Goal: Task Accomplishment & Management: Manage account settings

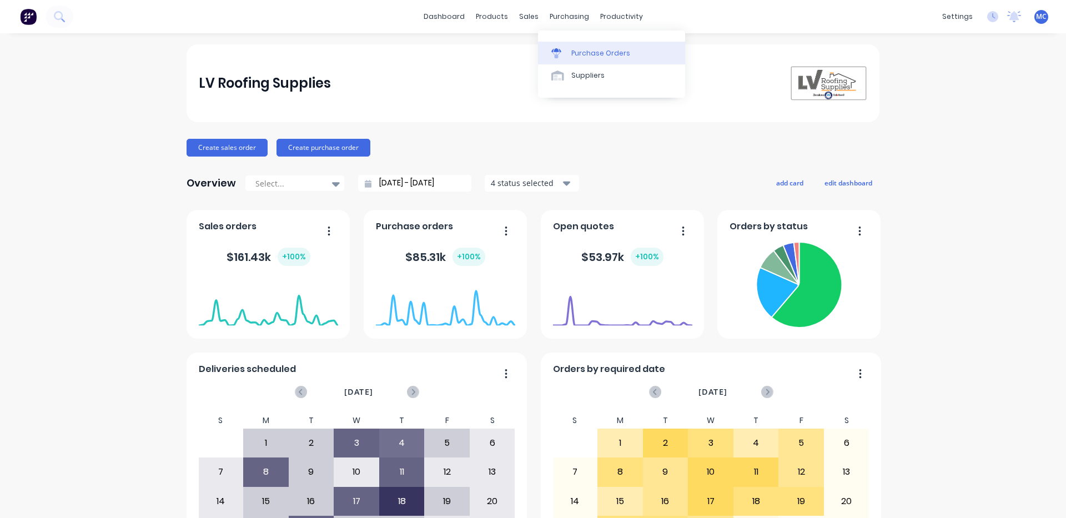
click at [598, 57] on div "Purchase Orders" at bounding box center [600, 53] width 59 height 10
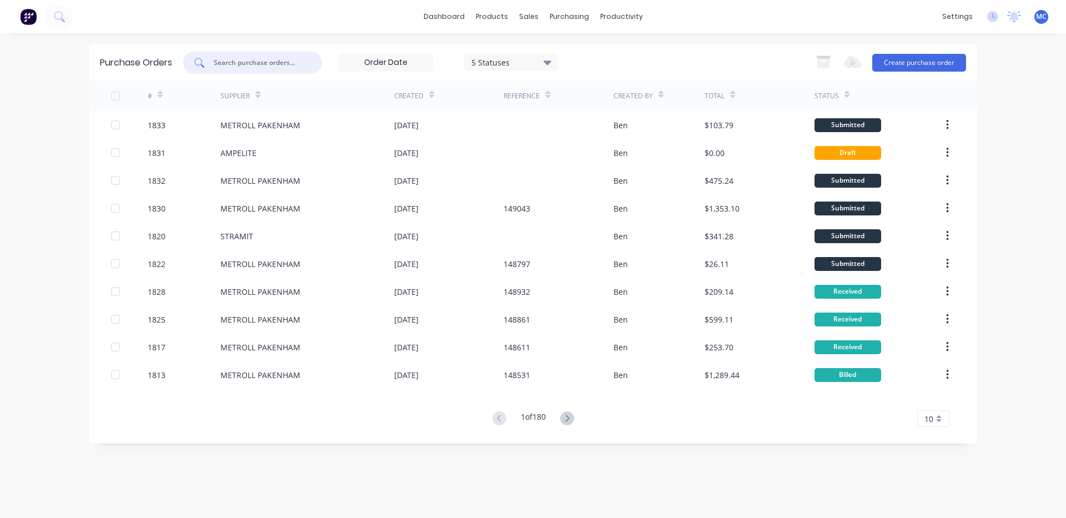
click at [251, 67] on input "text" at bounding box center [259, 62] width 92 height 11
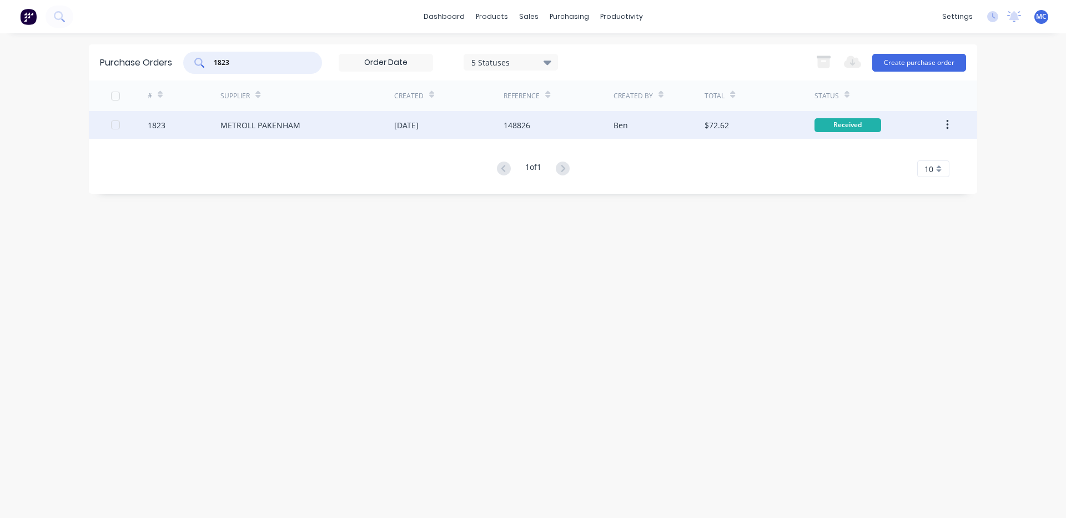
type input "1823"
click at [501, 124] on div "[DATE]" at bounding box center [448, 125] width 109 height 28
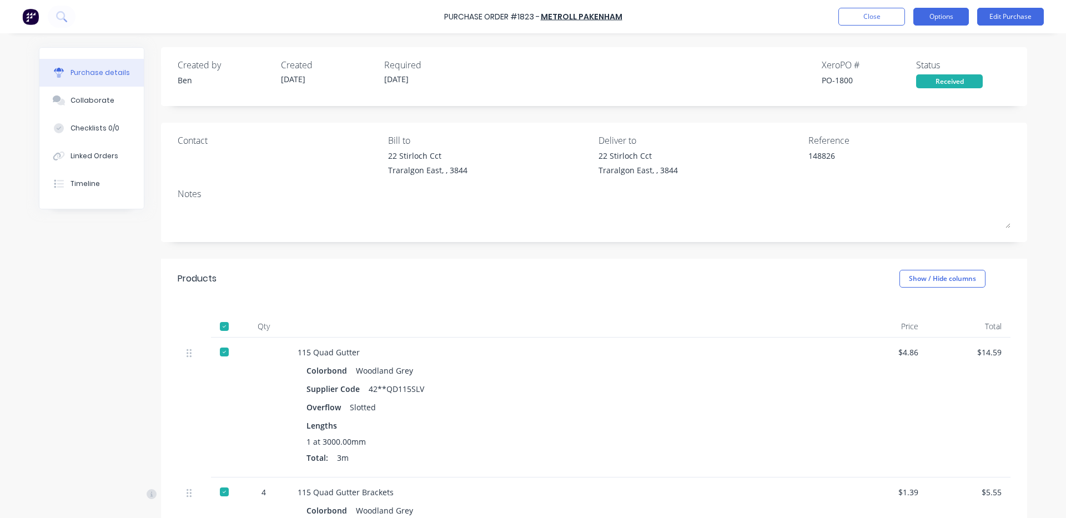
click at [933, 9] on button "Options" at bounding box center [941, 17] width 56 height 18
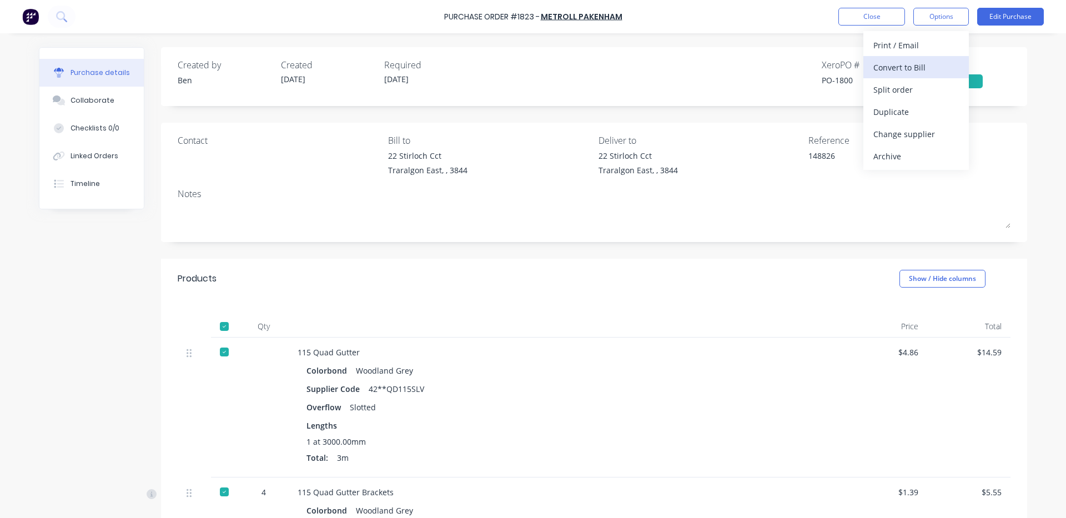
click at [910, 66] on div "Convert to Bill" at bounding box center [915, 67] width 85 height 16
type textarea "x"
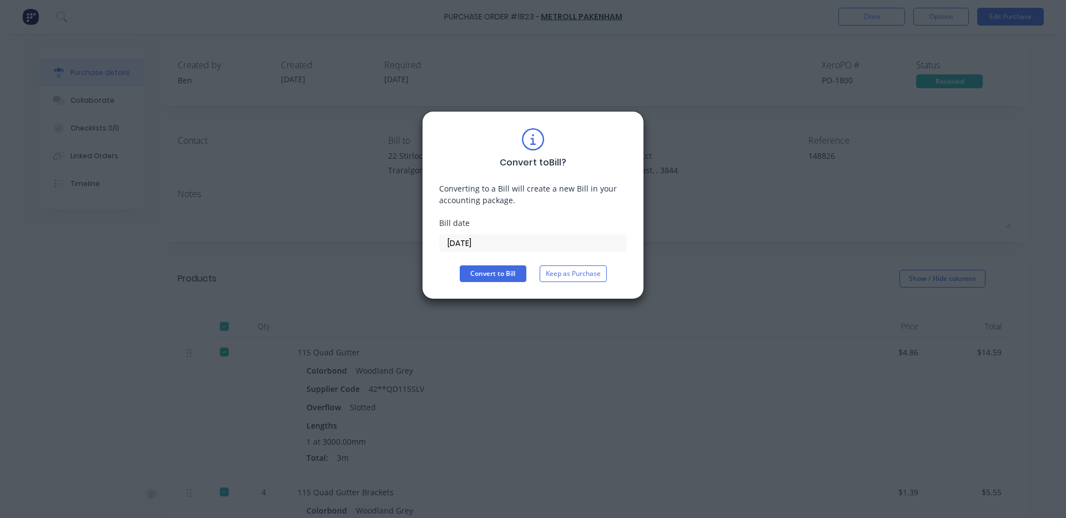
click at [503, 242] on input "[DATE]" at bounding box center [533, 243] width 186 height 17
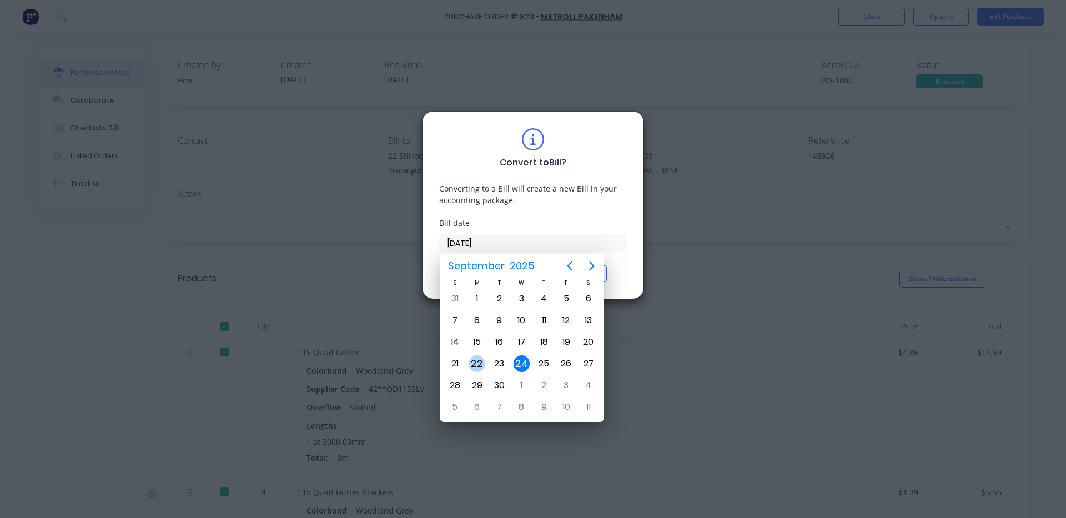
click at [478, 361] on div "22" at bounding box center [476, 363] width 17 height 17
type input "[DATE]"
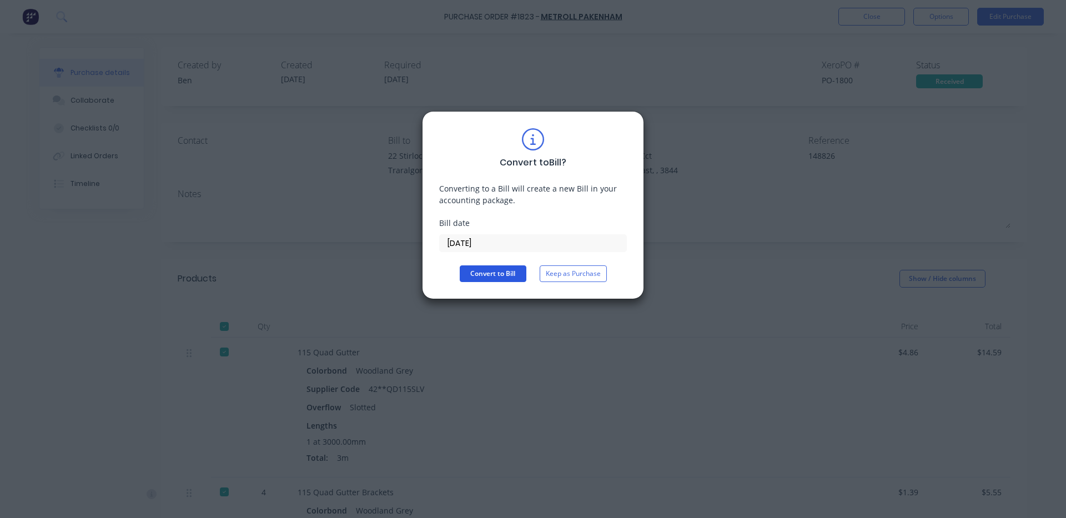
click at [501, 275] on button "Convert to Bill" at bounding box center [493, 273] width 67 height 17
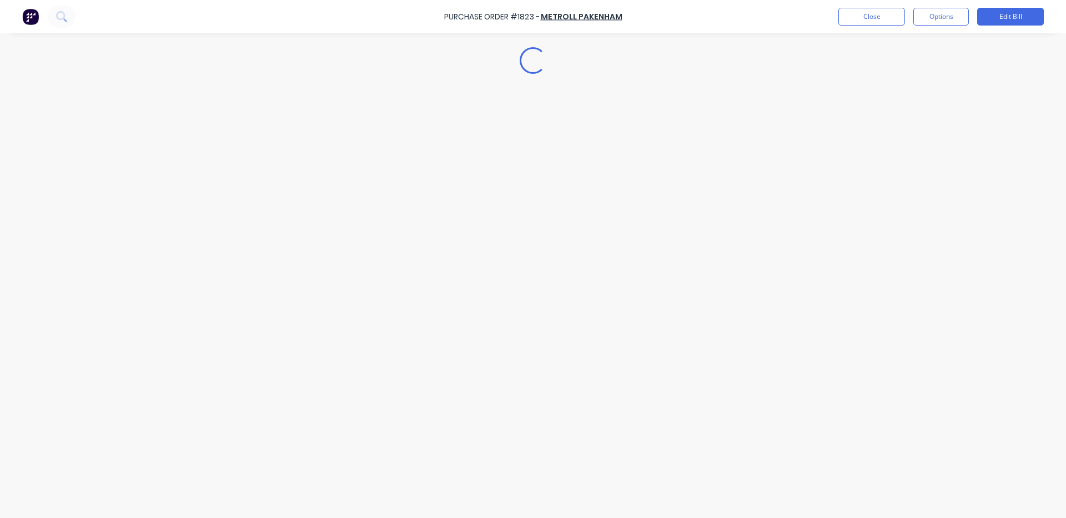
type textarea "x"
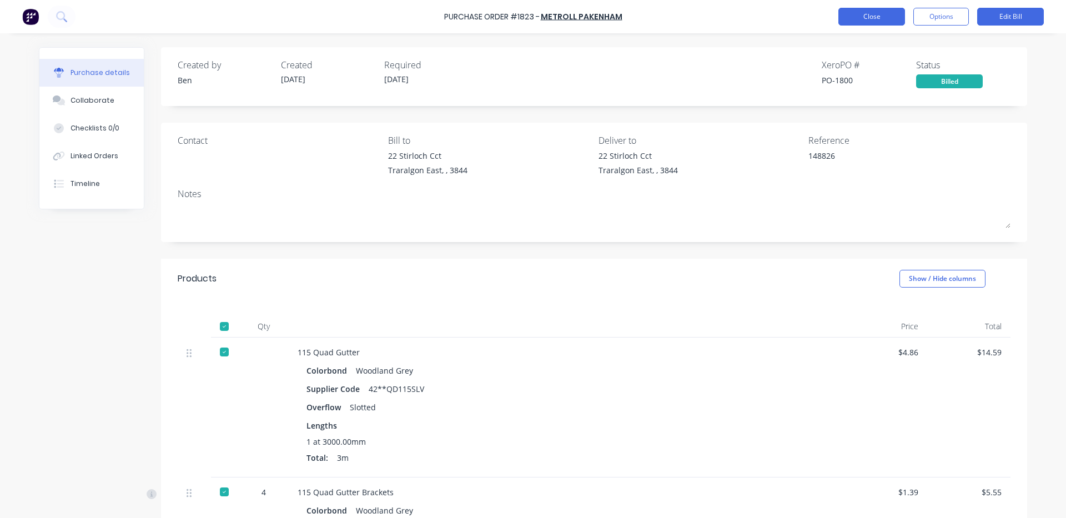
click at [881, 13] on button "Close" at bounding box center [871, 17] width 67 height 18
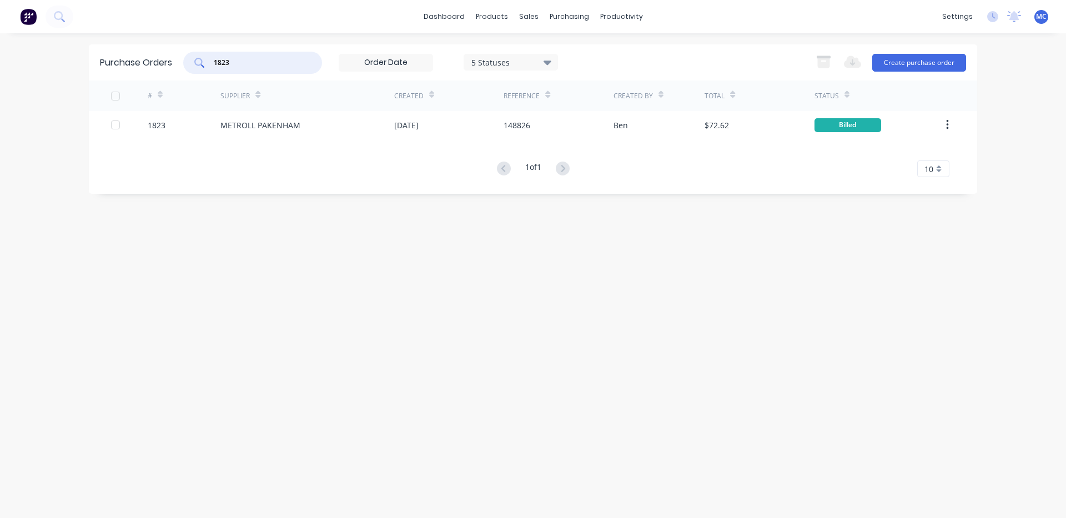
drag, startPoint x: 284, startPoint y: 68, endPoint x: 0, endPoint y: 75, distance: 283.7
click at [0, 75] on div "dashboard products sales purchasing productivity dashboard products Product Cat…" at bounding box center [533, 259] width 1066 height 518
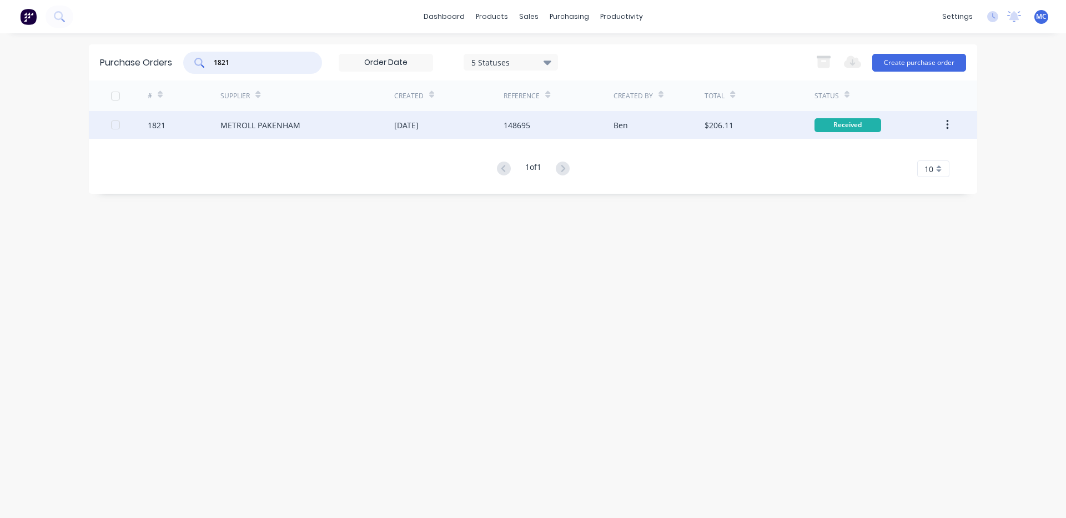
type input "1821"
click at [339, 123] on div "METROLL PAKENHAM" at bounding box center [307, 125] width 174 height 28
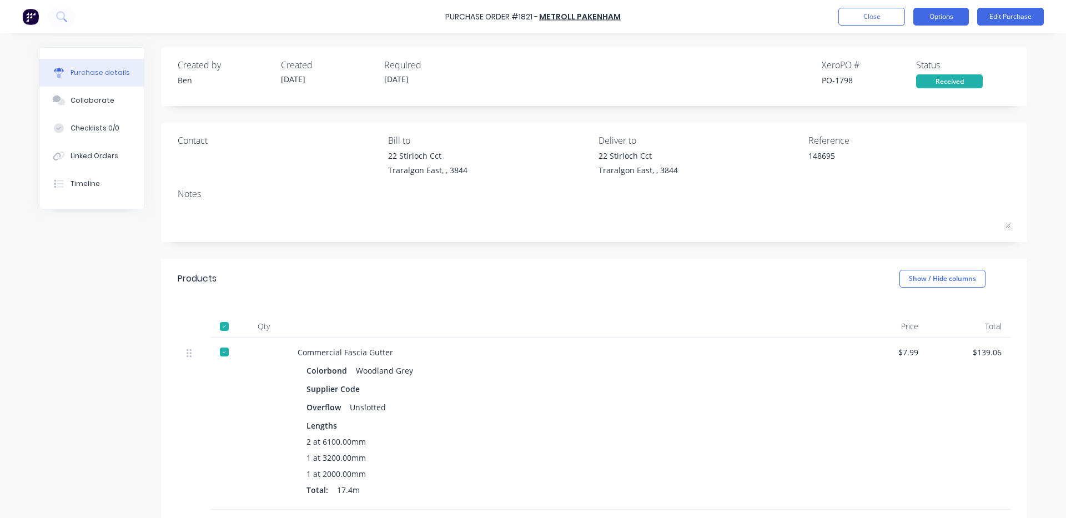
click at [935, 19] on button "Options" at bounding box center [941, 17] width 56 height 18
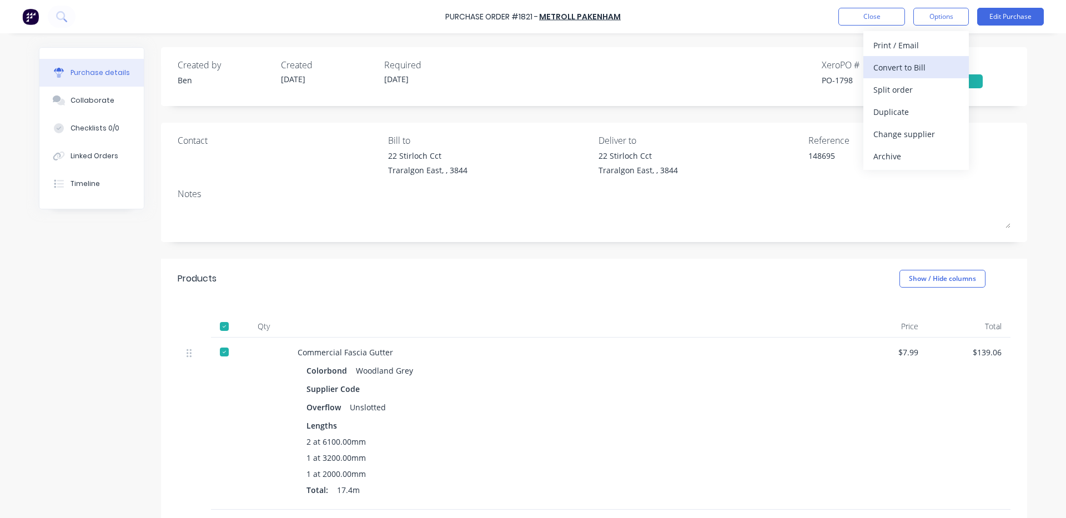
click at [922, 64] on div "Convert to Bill" at bounding box center [915, 67] width 85 height 16
type textarea "x"
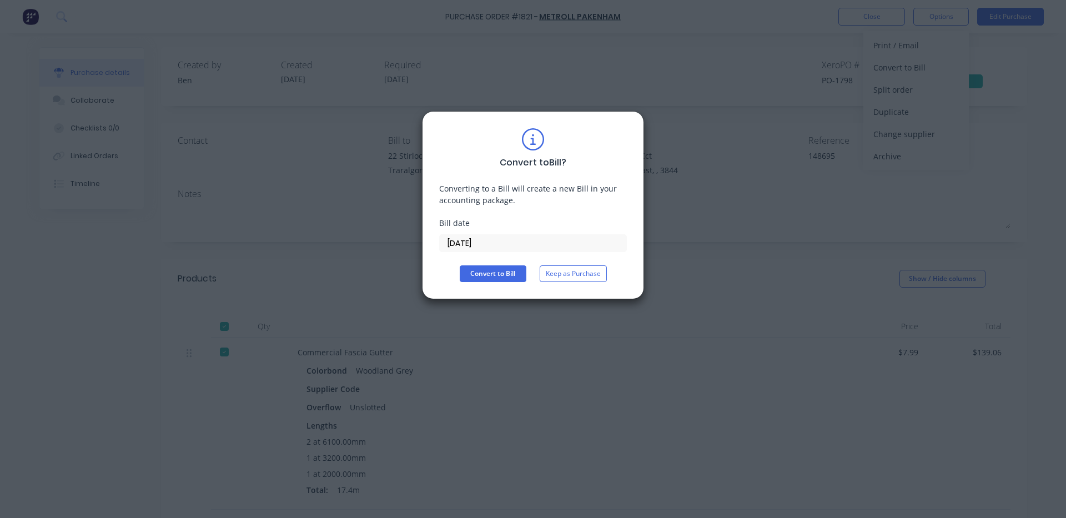
click at [521, 247] on input "[DATE]" at bounding box center [533, 243] width 186 height 17
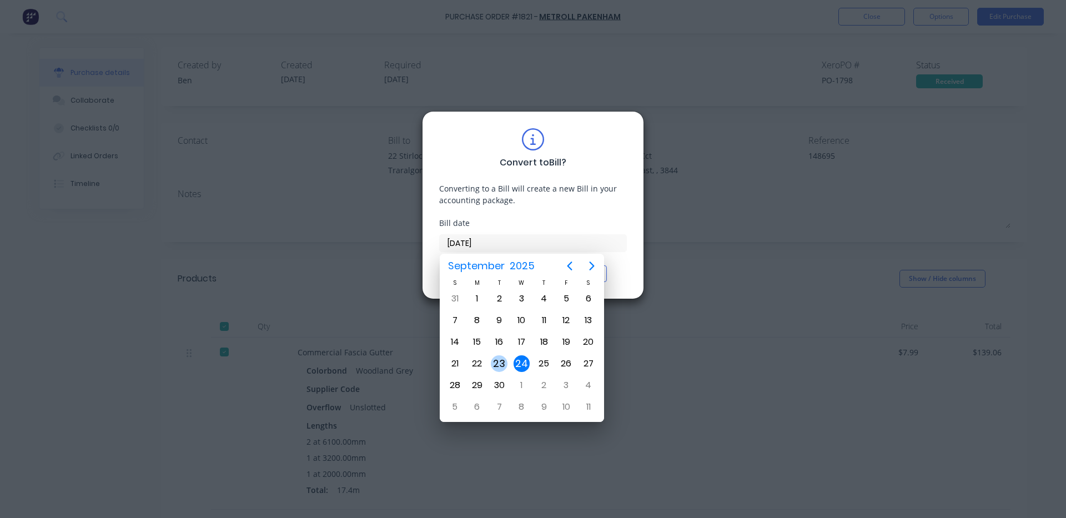
click at [497, 361] on div "23" at bounding box center [499, 363] width 17 height 17
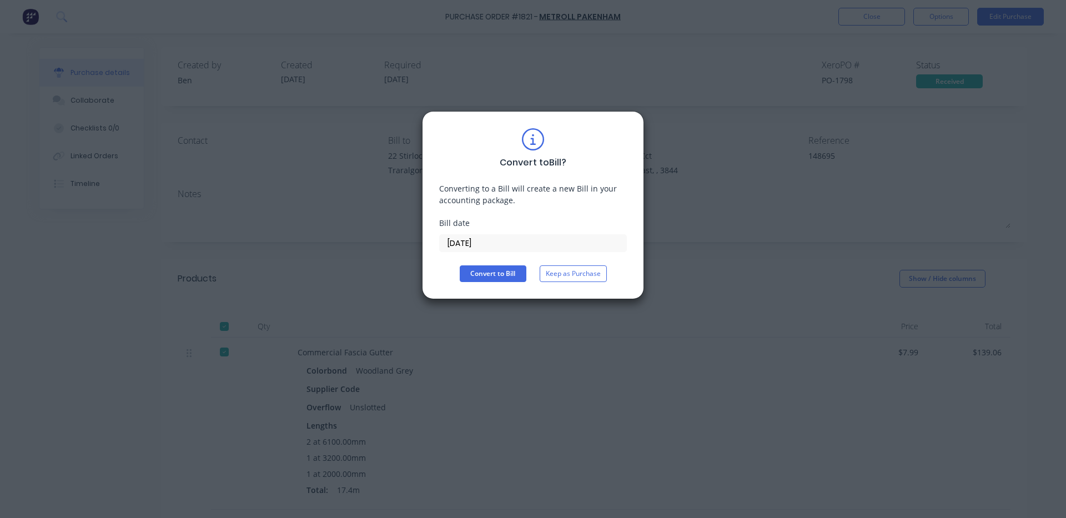
click at [502, 239] on input "[DATE]" at bounding box center [533, 243] width 186 height 17
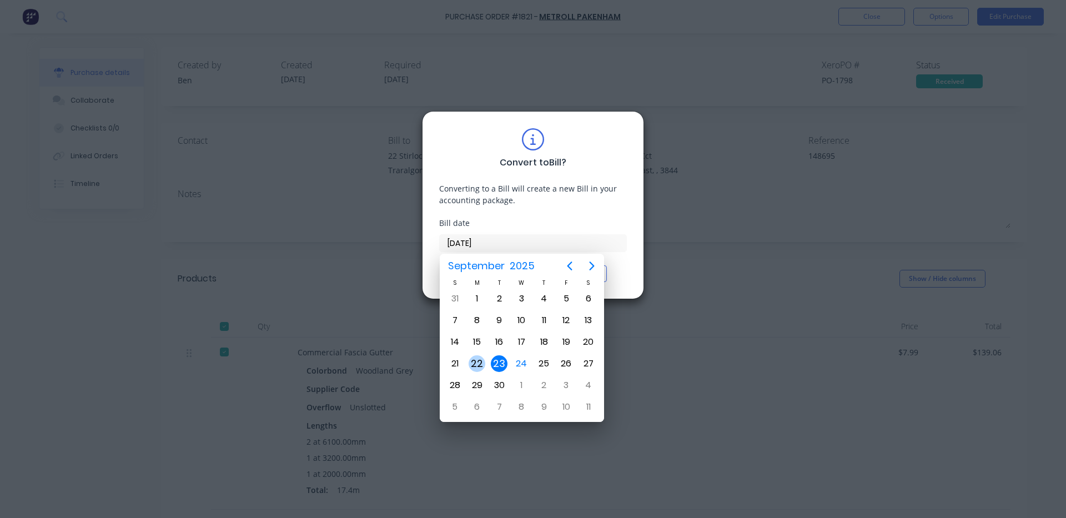
click at [487, 361] on div "22" at bounding box center [477, 363] width 22 height 21
type input "[DATE]"
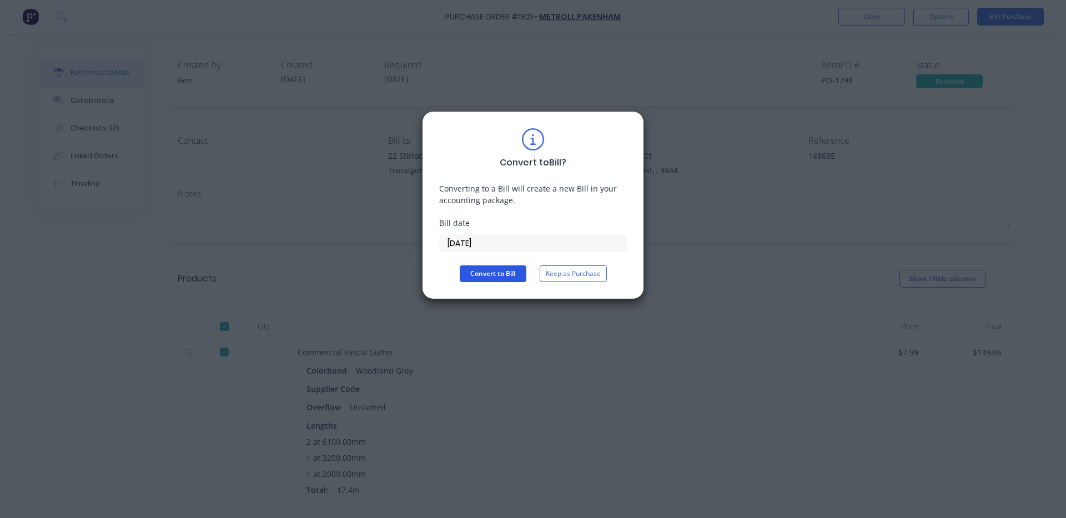
click at [506, 271] on button "Convert to Bill" at bounding box center [493, 273] width 67 height 17
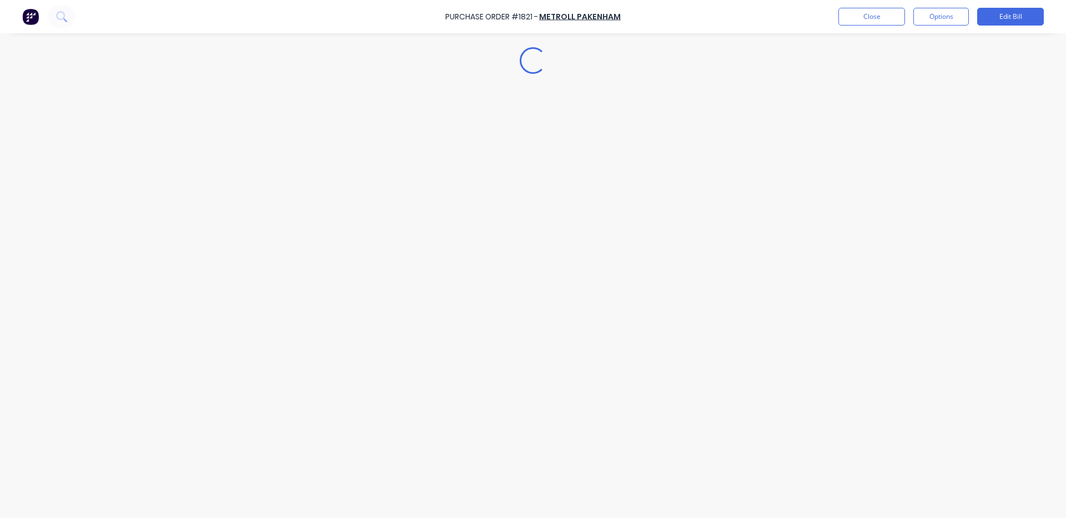
type textarea "x"
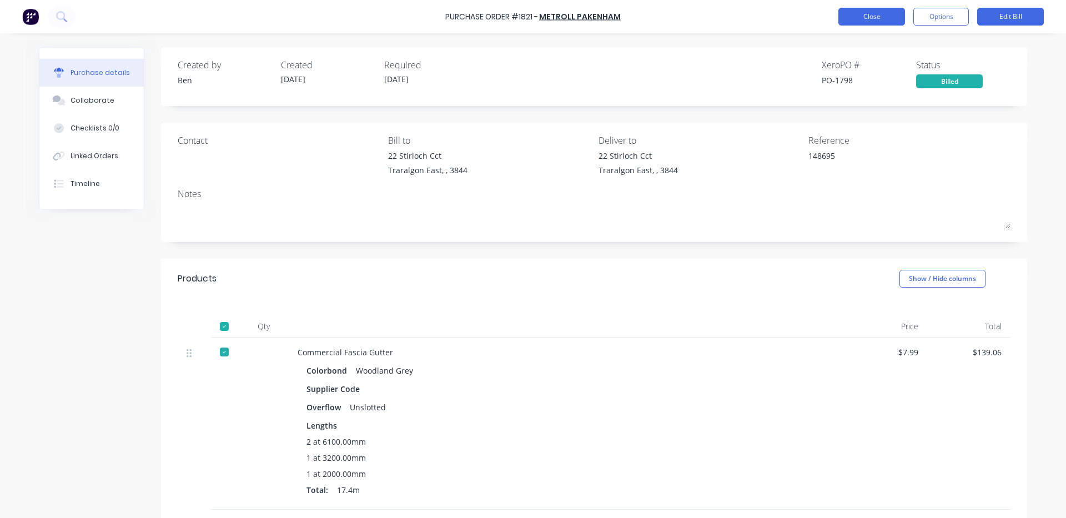
click at [882, 18] on button "Close" at bounding box center [871, 17] width 67 height 18
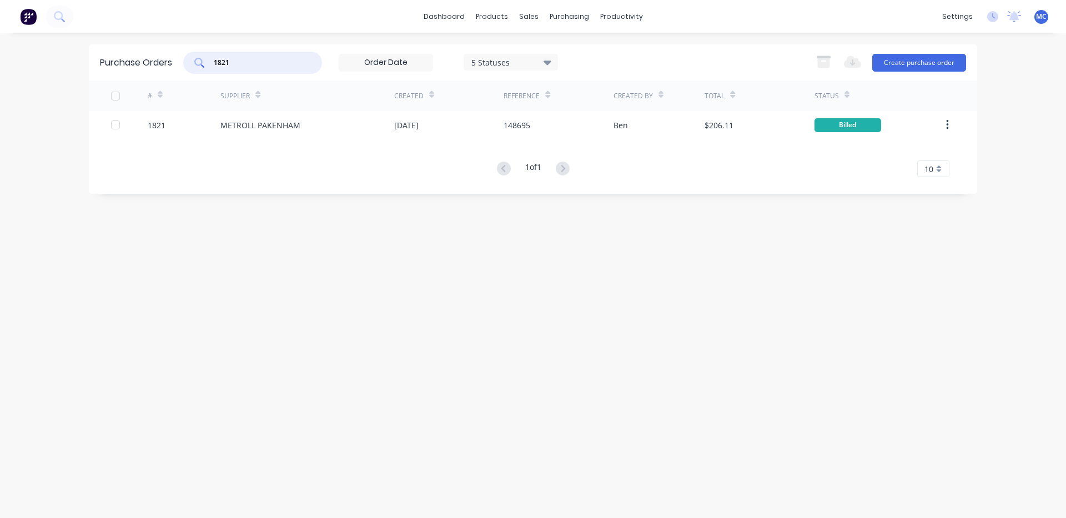
drag, startPoint x: 254, startPoint y: 63, endPoint x: 100, endPoint y: 68, distance: 153.8
click at [103, 67] on div "Purchase Orders 1821 5 Statuses 5 Statuses Export to Excel (XLSX) Create purcha…" at bounding box center [533, 62] width 888 height 36
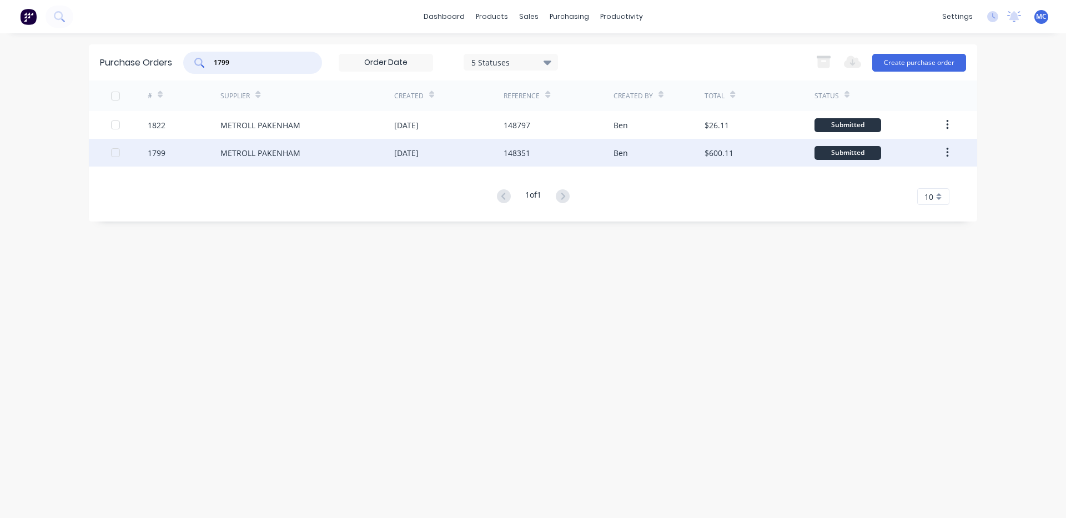
type input "1799"
click at [538, 155] on div "148351" at bounding box center [557, 153] width 109 height 28
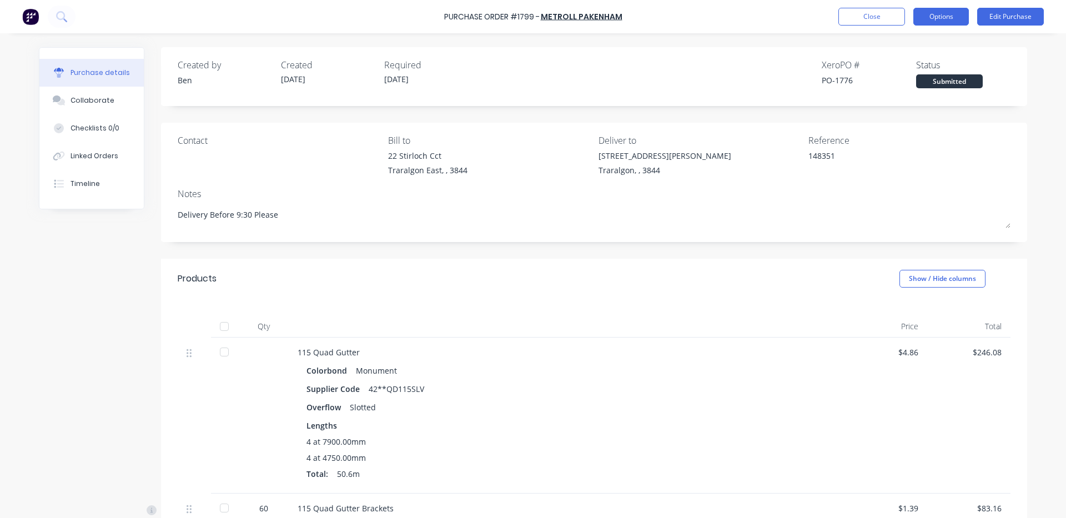
click at [955, 18] on button "Options" at bounding box center [941, 17] width 56 height 18
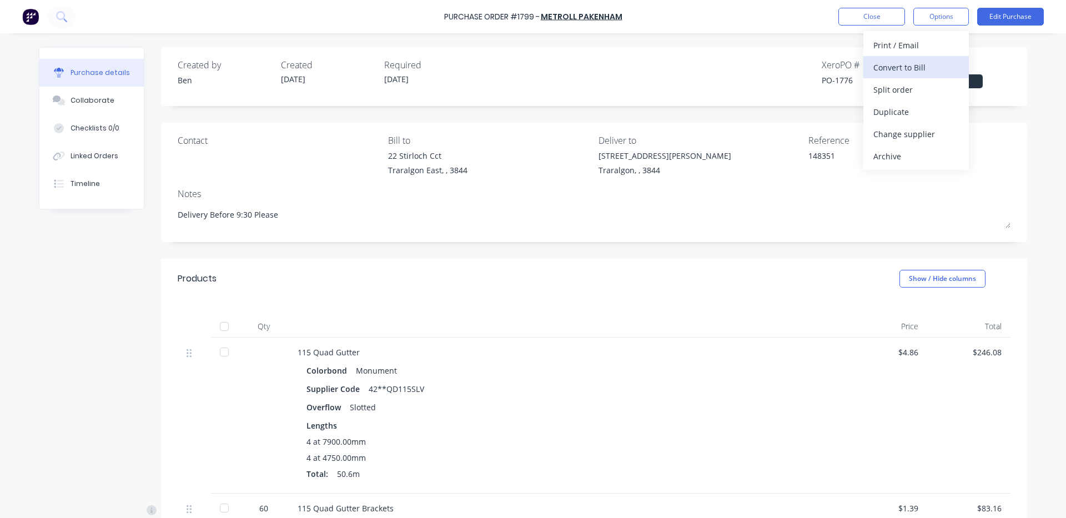
click at [914, 67] on div "Convert to Bill" at bounding box center [915, 67] width 85 height 16
type textarea "x"
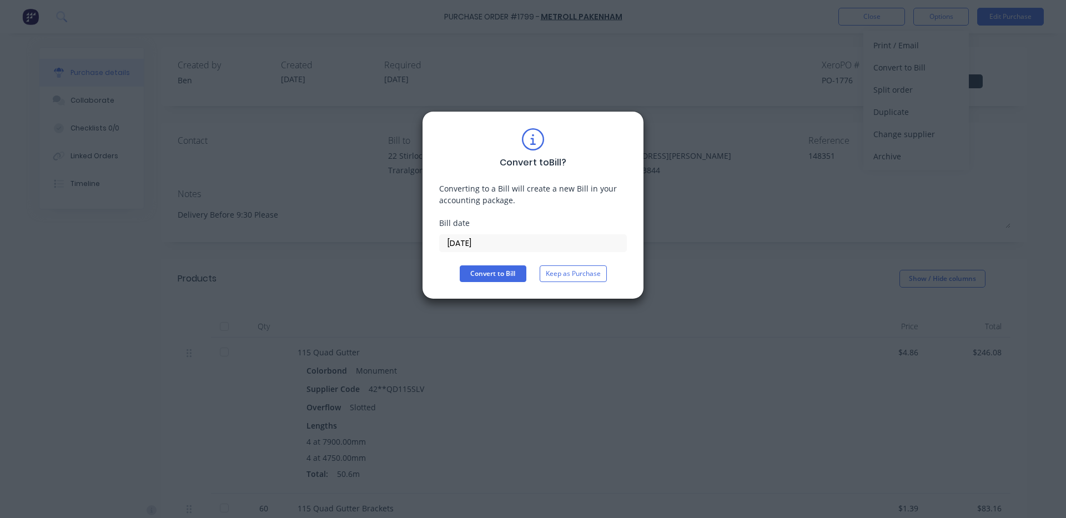
click at [533, 241] on input "[DATE]" at bounding box center [533, 243] width 186 height 17
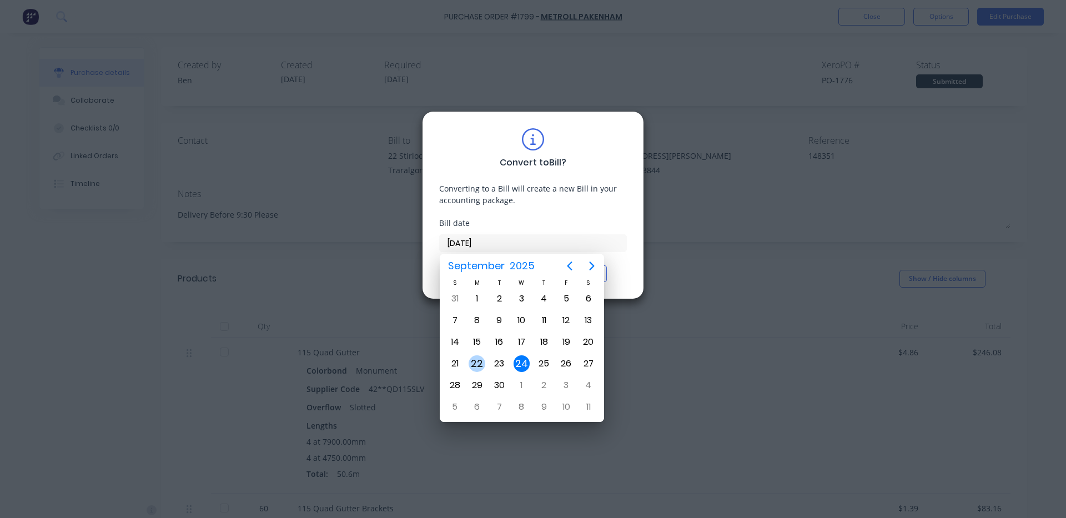
click at [480, 365] on div "22" at bounding box center [476, 363] width 17 height 17
type input "[DATE]"
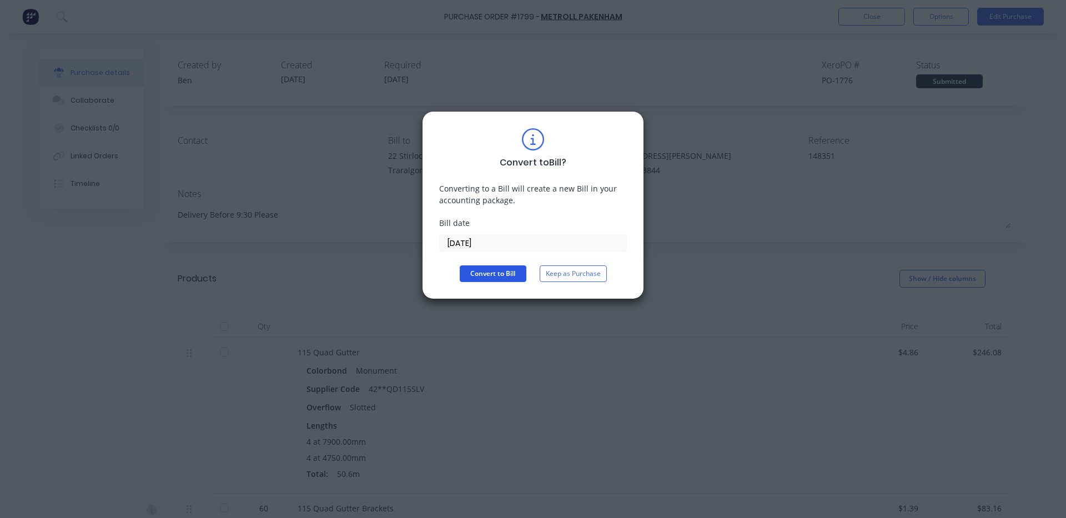
click at [505, 276] on button "Convert to Bill" at bounding box center [493, 273] width 67 height 17
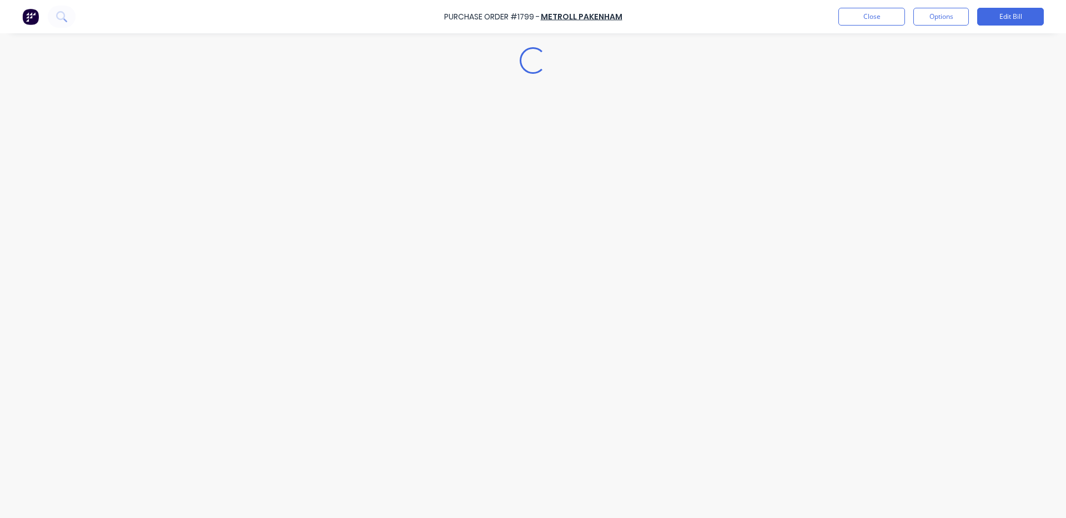
type textarea "x"
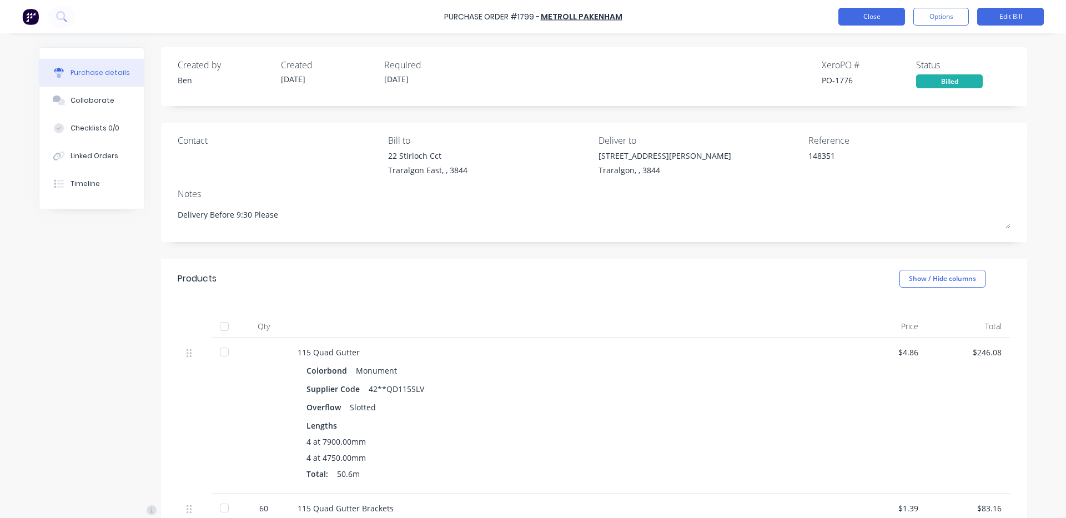
click at [851, 19] on button "Close" at bounding box center [871, 17] width 67 height 18
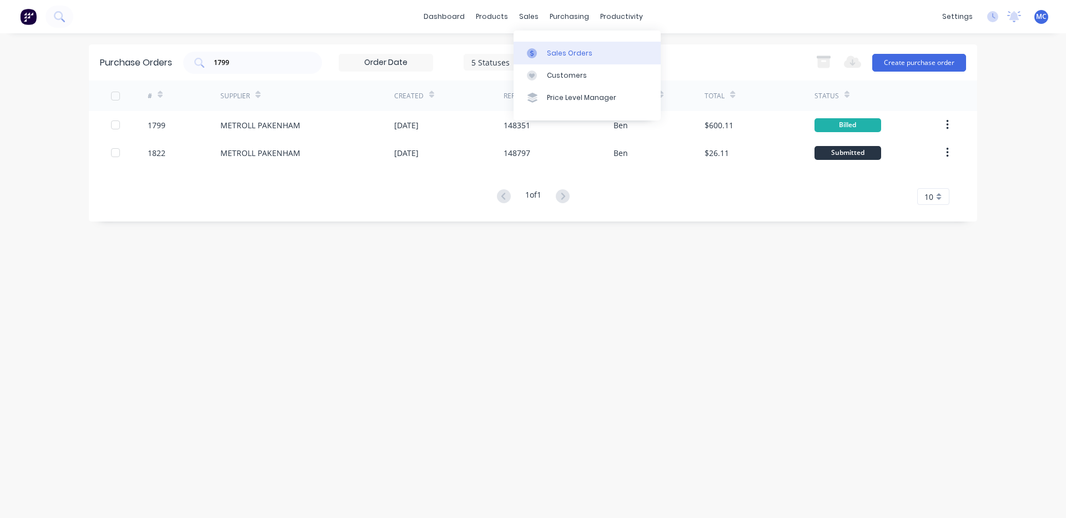
click at [553, 47] on link "Sales Orders" at bounding box center [586, 53] width 147 height 22
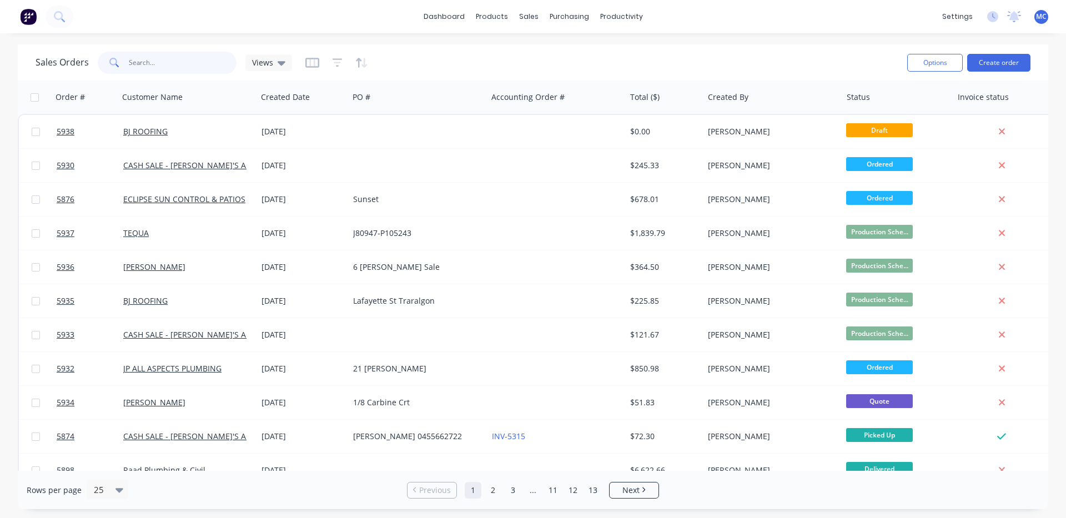
click at [182, 68] on input "text" at bounding box center [183, 63] width 108 height 22
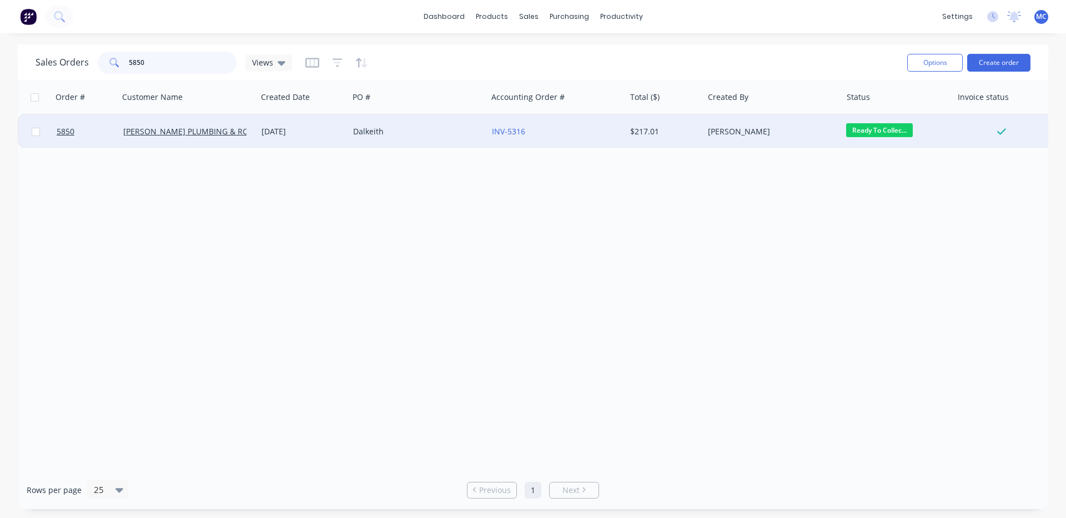
type input "5850"
click at [281, 133] on div "[DATE]" at bounding box center [302, 131] width 83 height 11
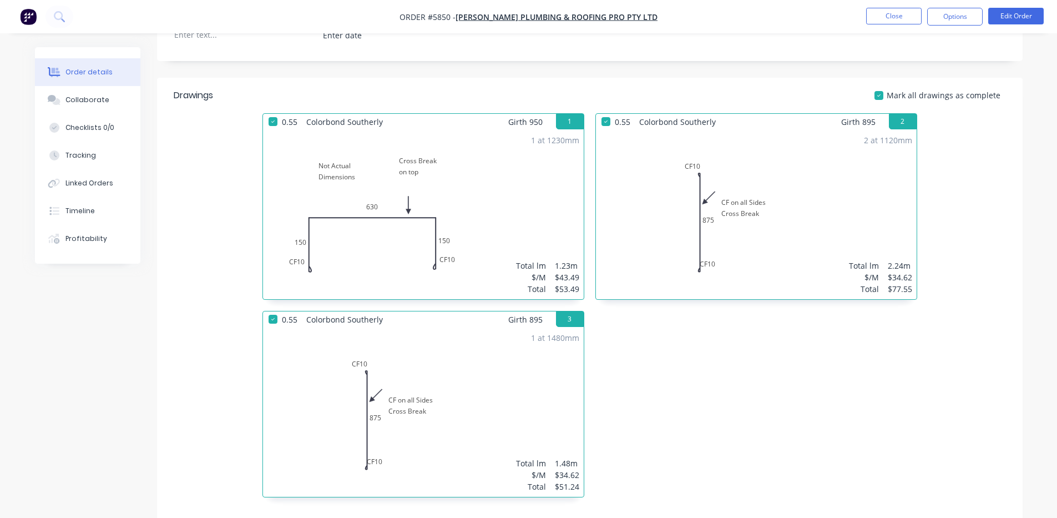
scroll to position [370, 0]
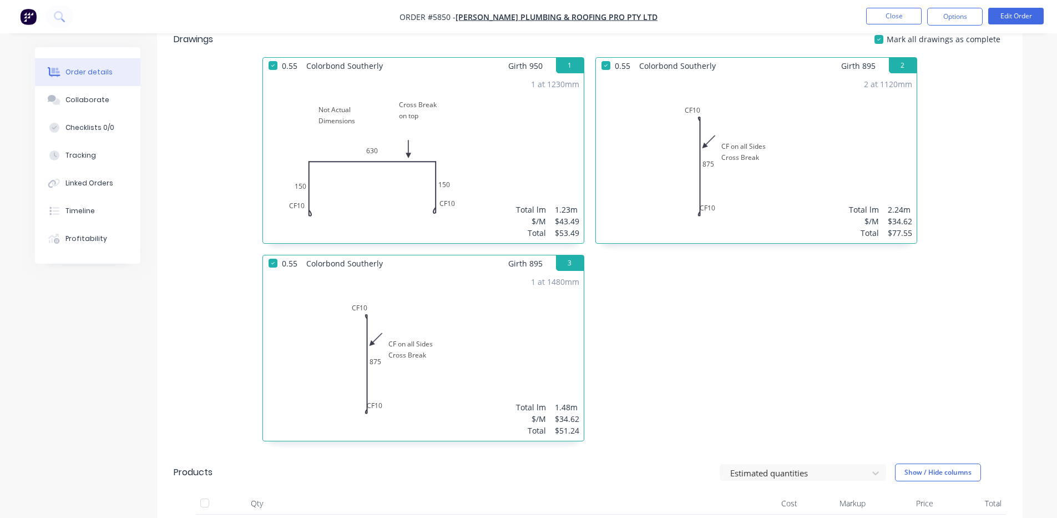
click at [490, 132] on div "1 at 1230mm Total lm $/M Total 1.23m $43.49 $53.49" at bounding box center [423, 158] width 321 height 169
click at [1026, 14] on button "Edit Order" at bounding box center [1016, 16] width 56 height 17
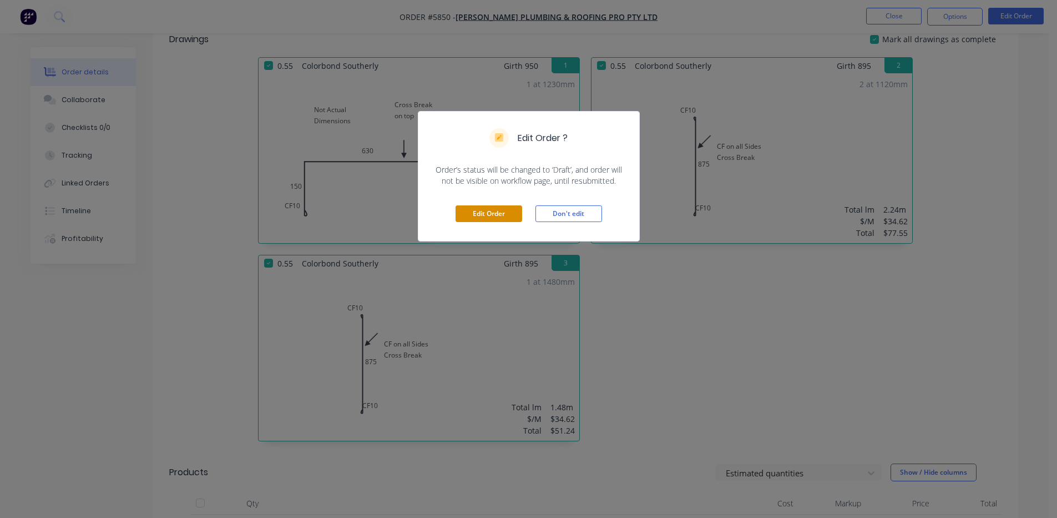
click at [492, 213] on button "Edit Order" at bounding box center [489, 213] width 67 height 17
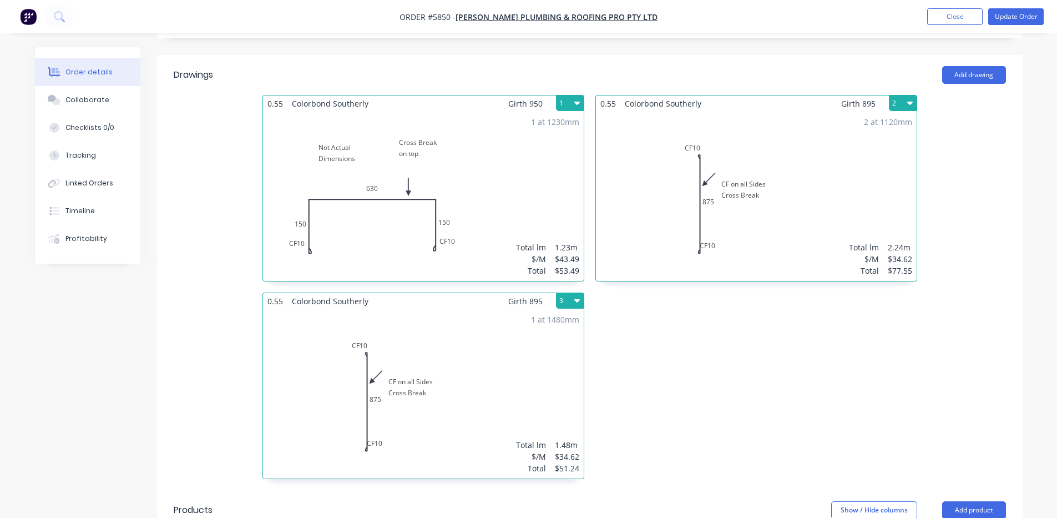
scroll to position [185, 0]
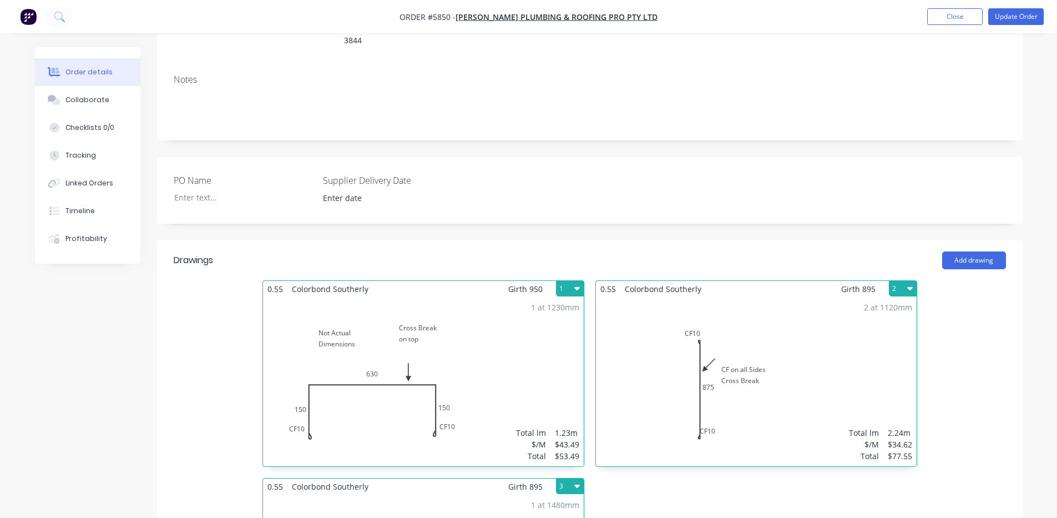
click at [462, 327] on div "1 at 1230mm Total lm $/M Total 1.23m $43.49 $53.49" at bounding box center [423, 381] width 321 height 169
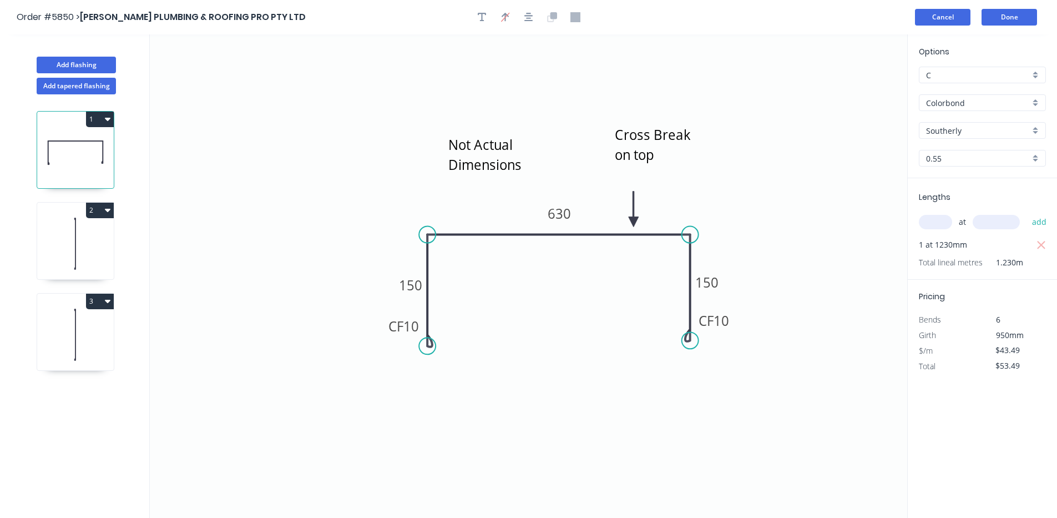
click at [941, 17] on button "Cancel" at bounding box center [943, 17] width 56 height 17
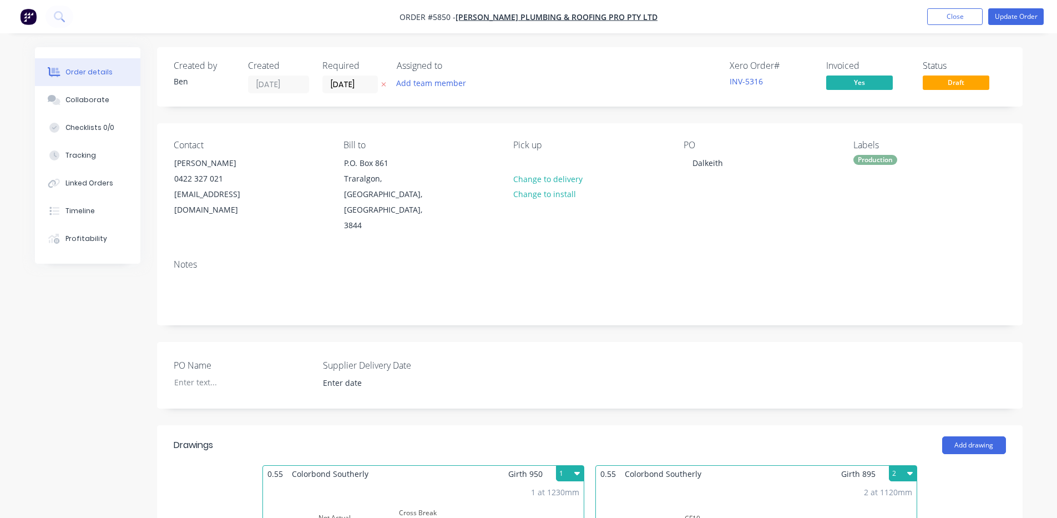
drag, startPoint x: 952, startPoint y: 20, endPoint x: 917, endPoint y: 37, distance: 39.2
click at [952, 20] on button "Close" at bounding box center [955, 16] width 56 height 17
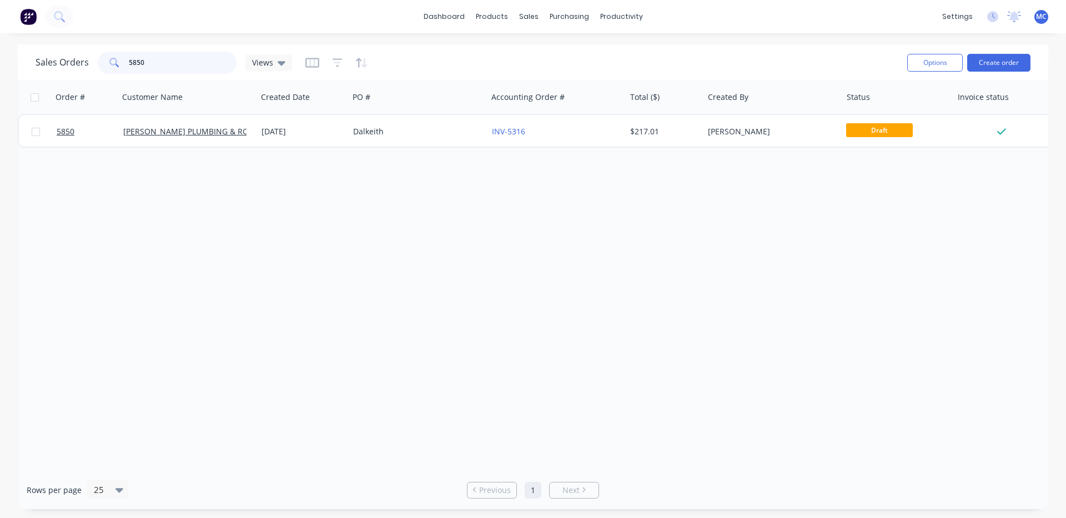
drag, startPoint x: 155, startPoint y: 62, endPoint x: 39, endPoint y: 47, distance: 117.4
click at [39, 47] on div "Sales Orders 5850 Views Options Create order" at bounding box center [533, 62] width 1030 height 36
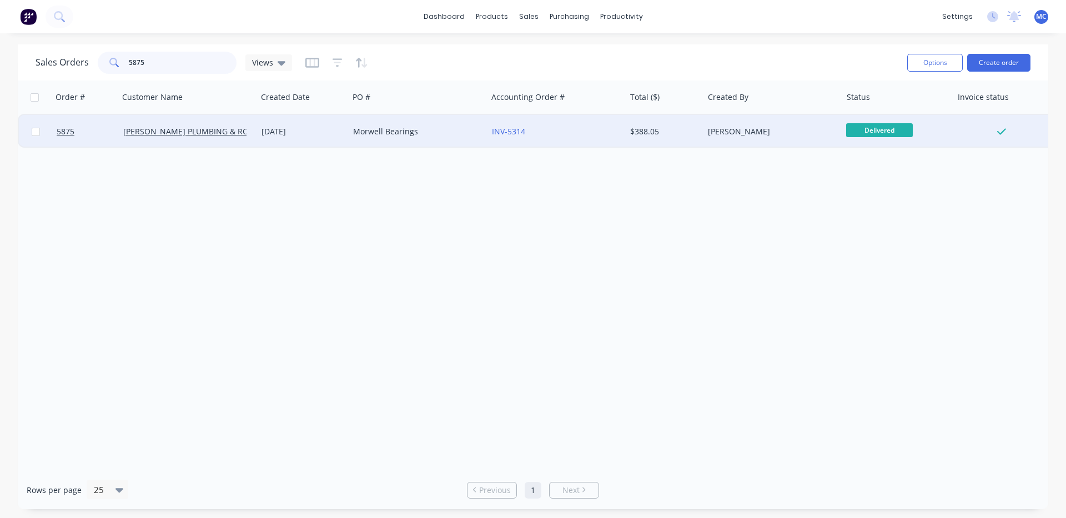
type input "5875"
click at [358, 125] on div "Morwell Bearings" at bounding box center [418, 131] width 138 height 33
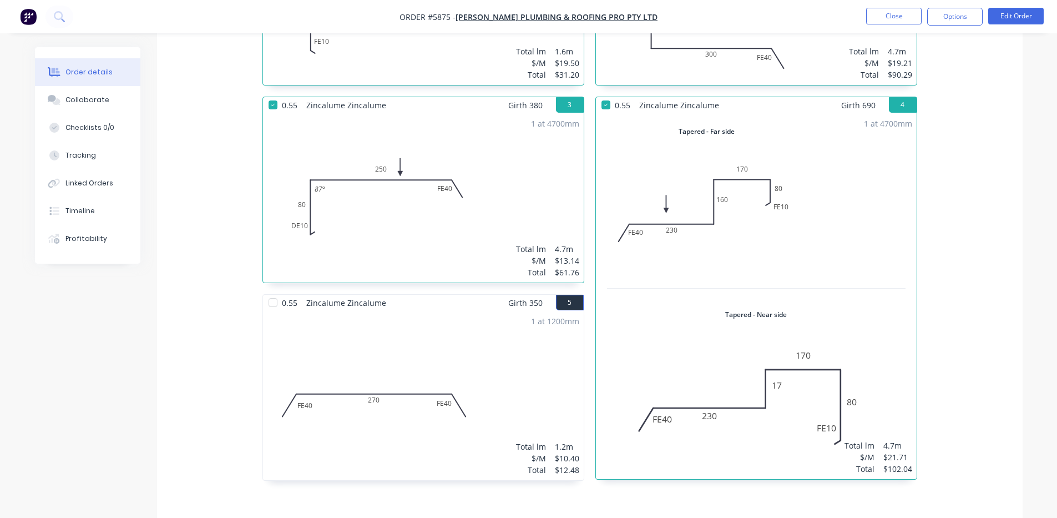
scroll to position [713, 0]
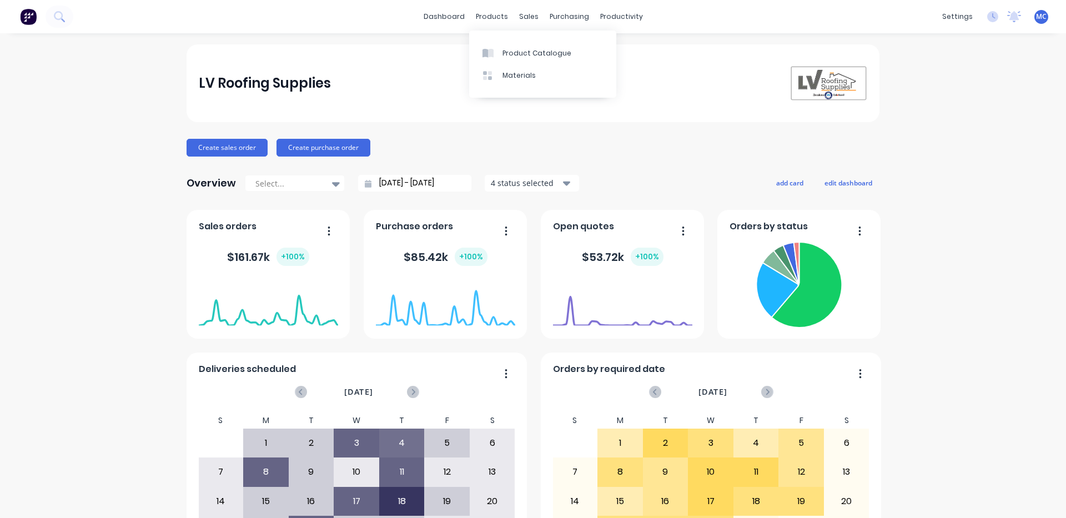
click at [530, 54] on div "Product Catalogue" at bounding box center [536, 53] width 69 height 10
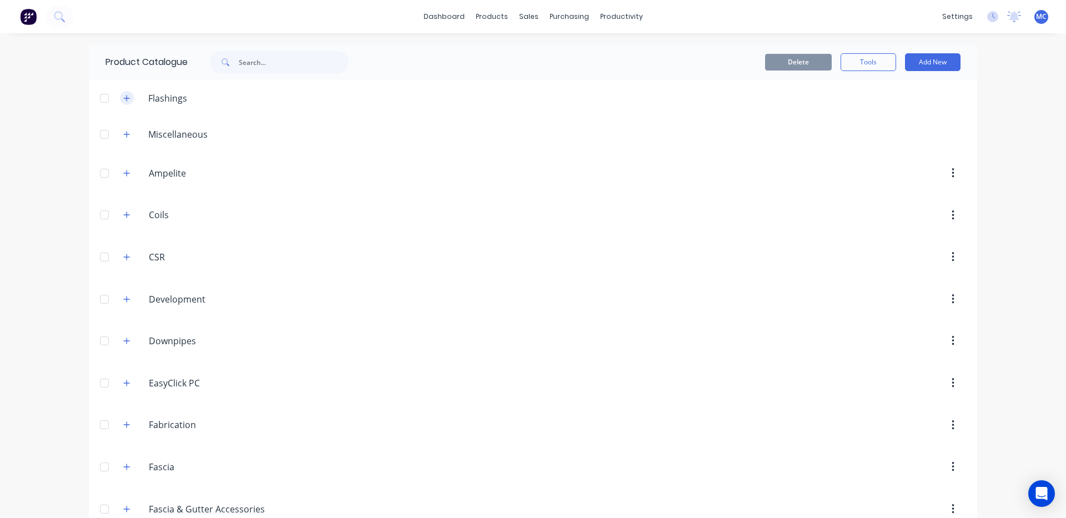
click at [123, 96] on icon "button" at bounding box center [126, 98] width 7 height 8
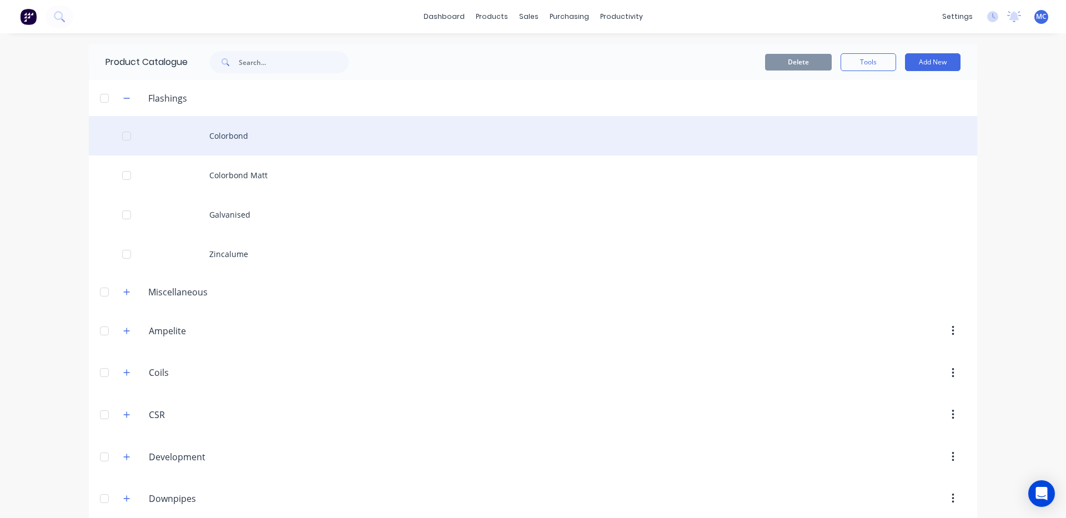
click at [229, 130] on div "Colorbond" at bounding box center [533, 135] width 888 height 39
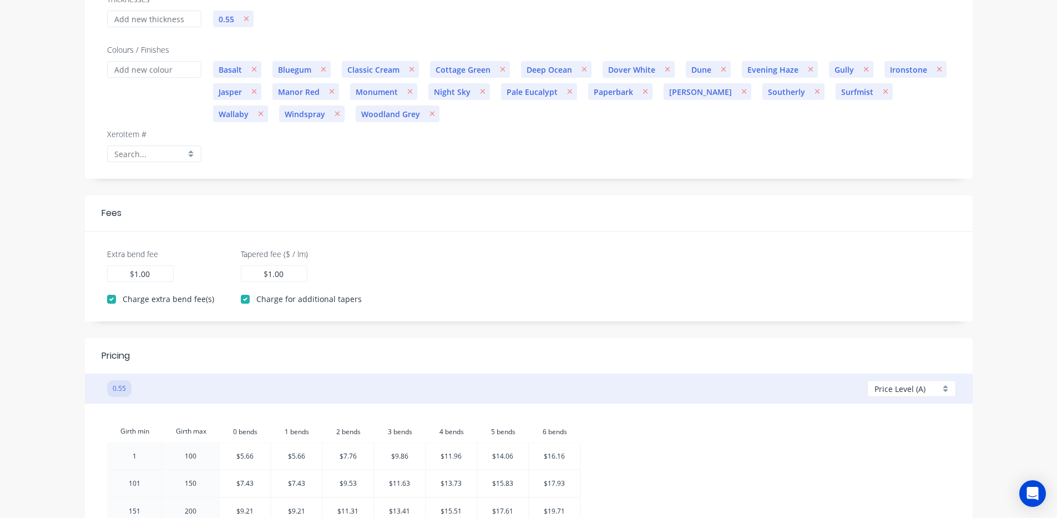
scroll to position [370, 0]
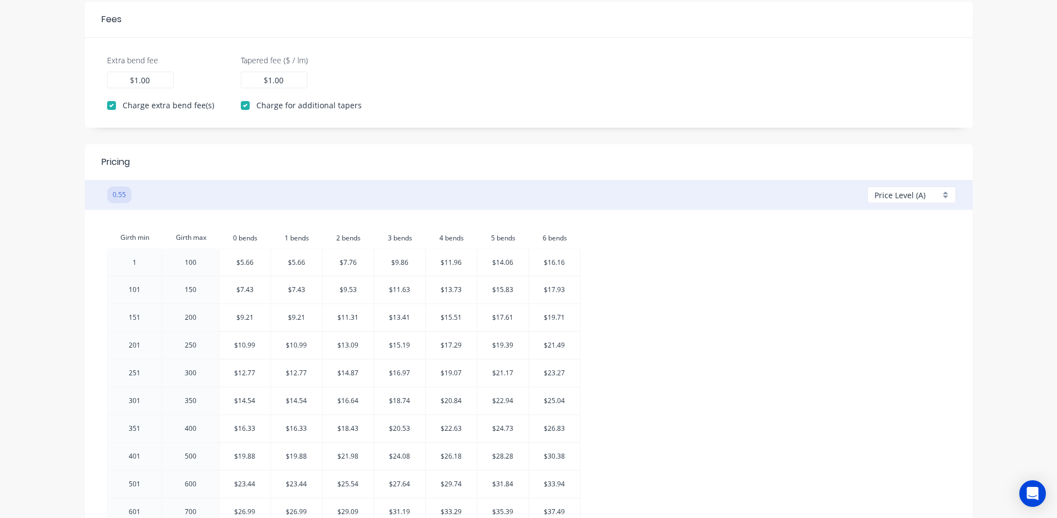
click at [921, 196] on span "Price Level (A)" at bounding box center [900, 195] width 51 height 12
click at [899, 274] on div at bounding box center [915, 281] width 80 height 14
checkbox input "false"
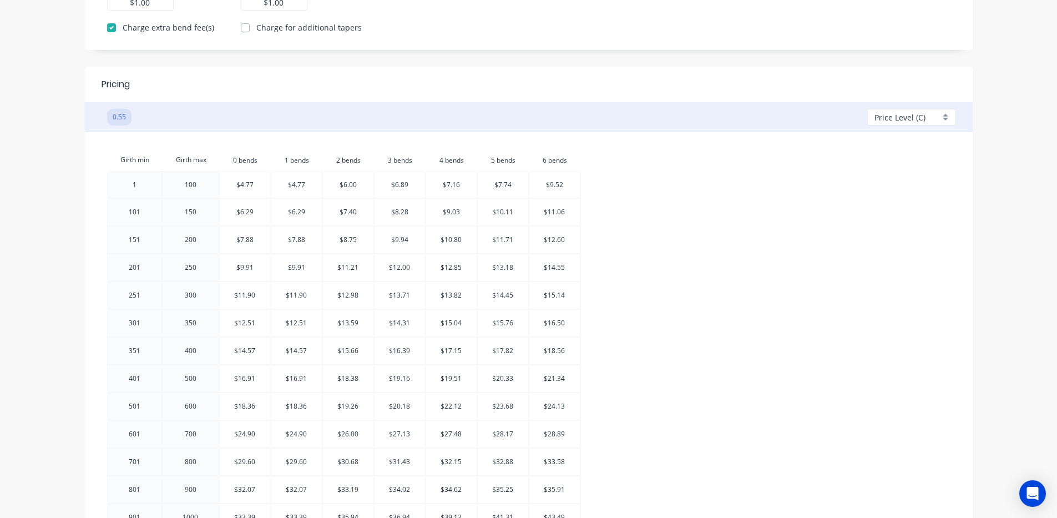
scroll to position [633, 0]
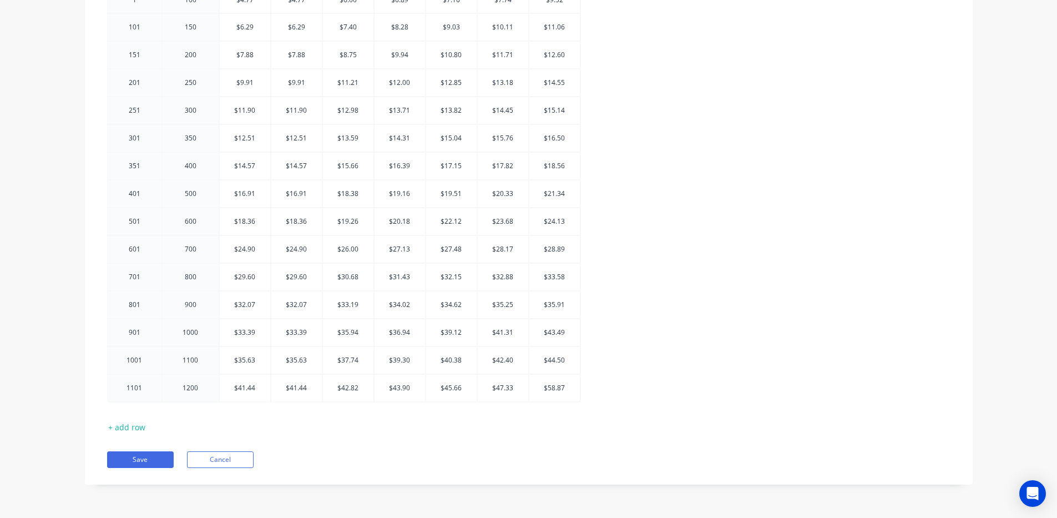
click at [563, 335] on div at bounding box center [554, 332] width 51 height 27
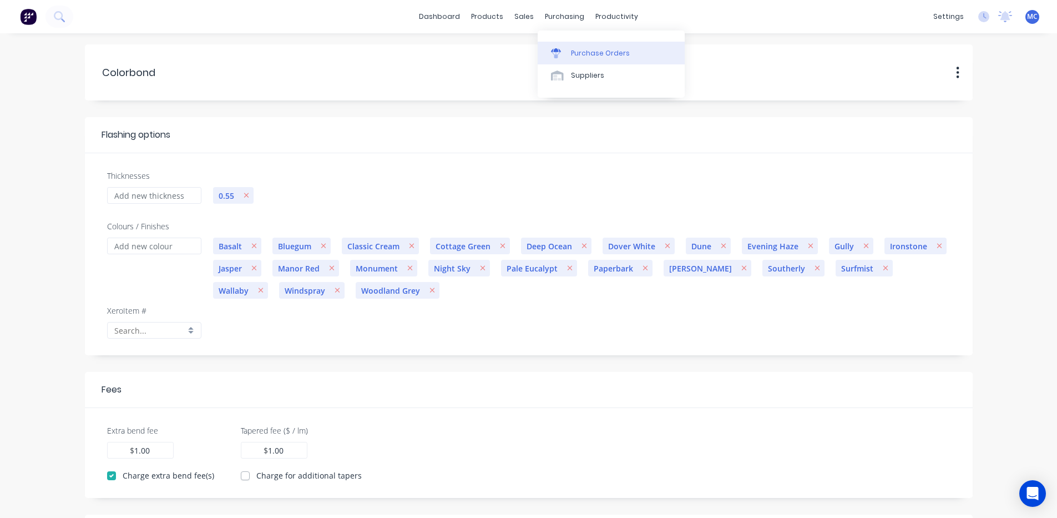
click at [579, 42] on link "Purchase Orders" at bounding box center [611, 53] width 147 height 22
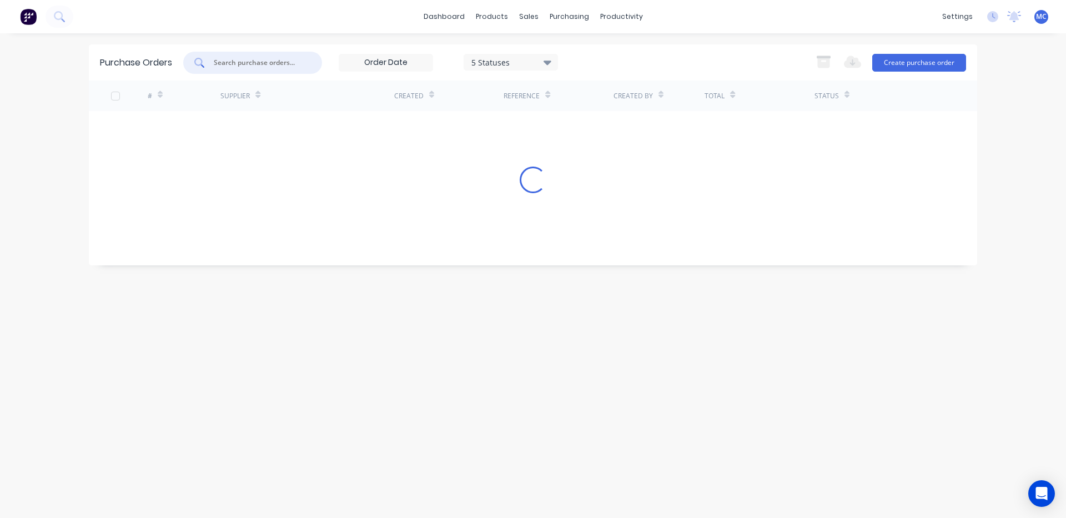
click at [286, 65] on input "text" at bounding box center [259, 62] width 92 height 11
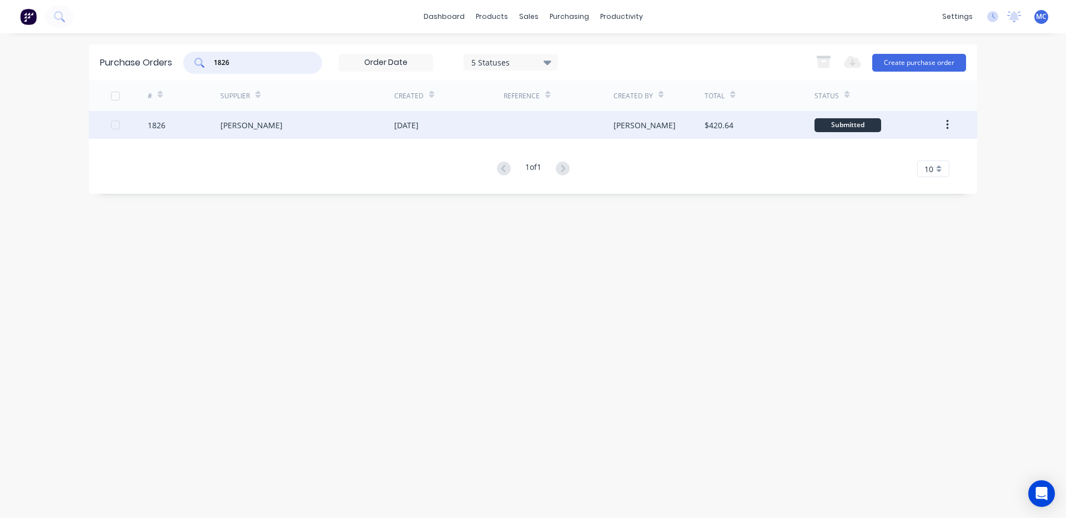
type input "1826"
click at [509, 127] on div at bounding box center [557, 125] width 109 height 28
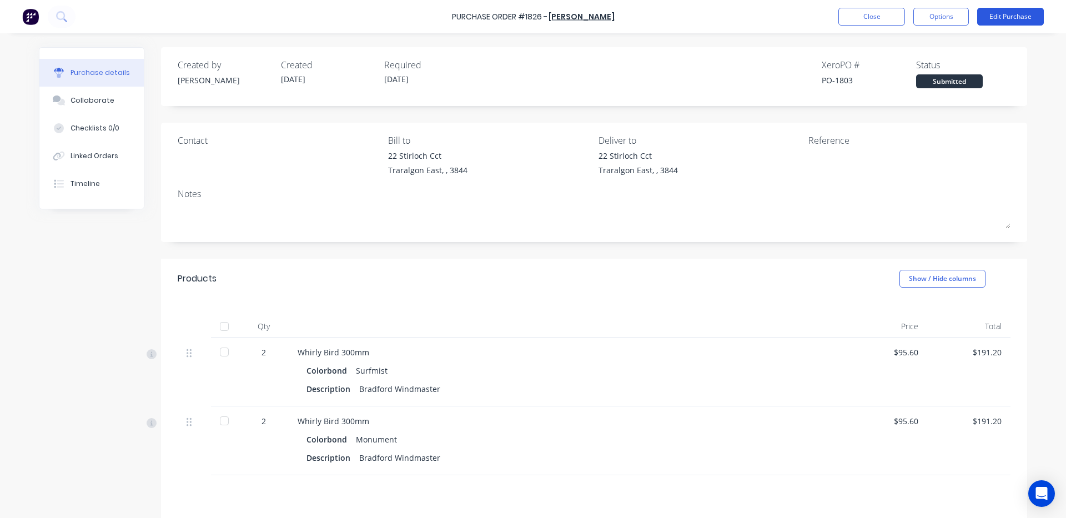
click at [1015, 17] on button "Edit Purchase" at bounding box center [1010, 17] width 67 height 18
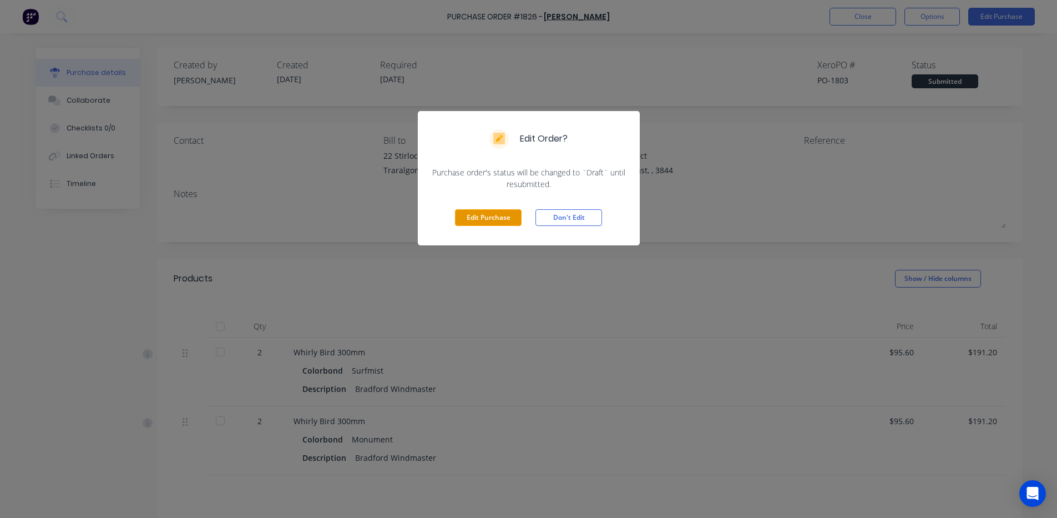
click at [471, 221] on button "Edit Purchase" at bounding box center [488, 217] width 67 height 17
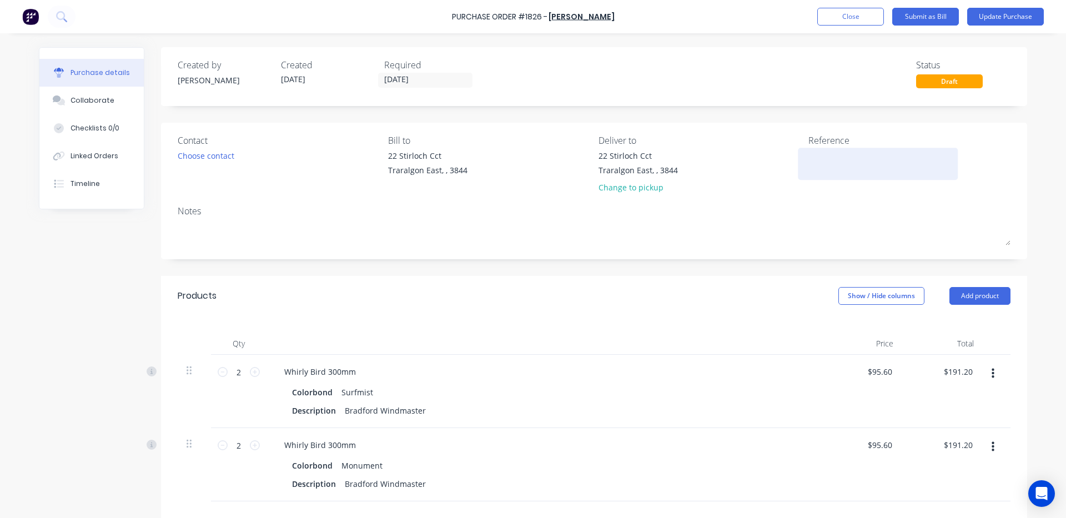
click at [823, 160] on textarea at bounding box center [877, 162] width 139 height 25
type textarea "924774764"
click at [750, 259] on div "Contact Choose contact [PERSON_NAME] to [STREET_ADDRESS][GEOGRAPHIC_DATA] Deliv…" at bounding box center [594, 191] width 866 height 137
click at [448, 76] on input "[DATE]" at bounding box center [425, 80] width 93 height 14
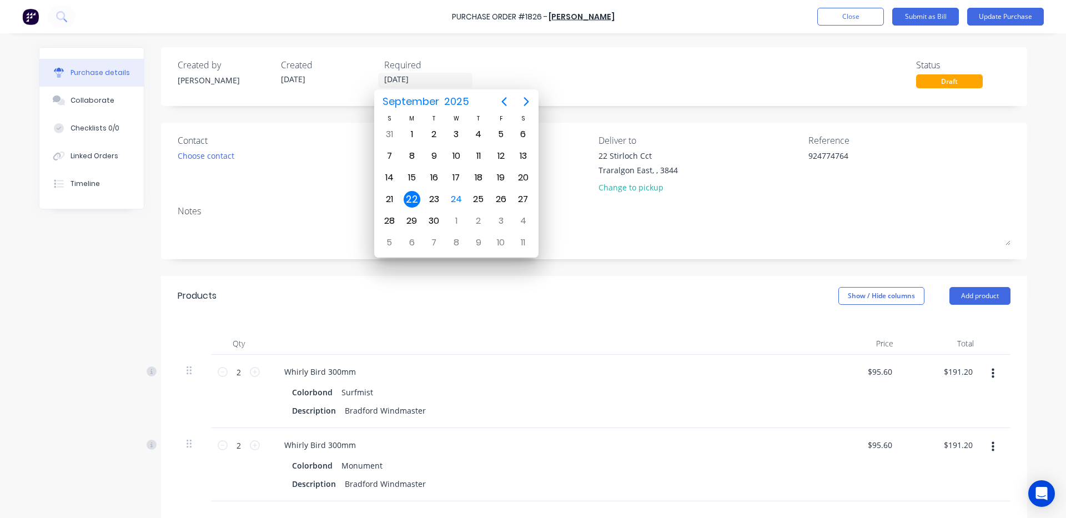
click at [724, 16] on div "Purchase Order #1826 - CSR BRADFORD Add product Close Submit as Bill Update Pur…" at bounding box center [533, 16] width 1066 height 33
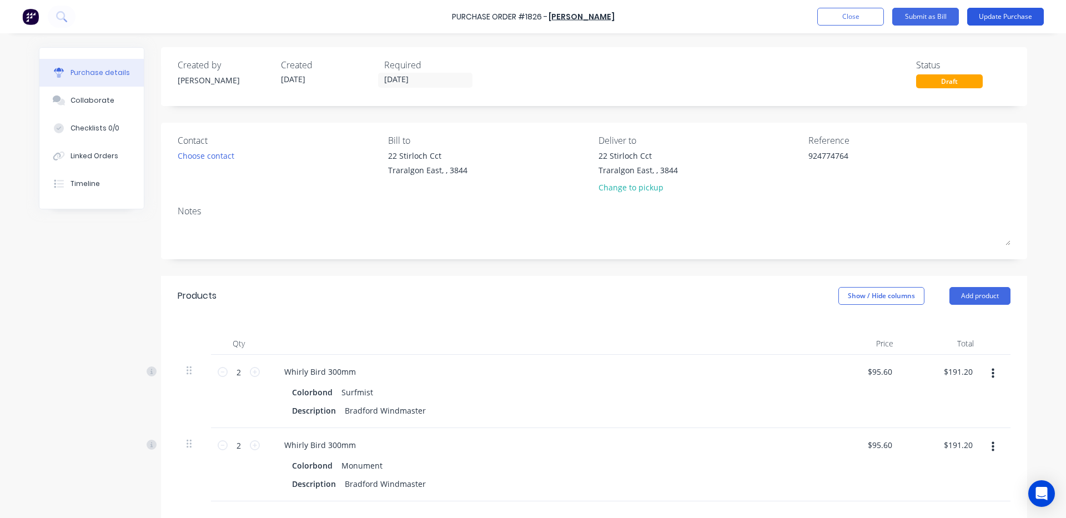
click at [1005, 11] on button "Update Purchase" at bounding box center [1005, 17] width 77 height 18
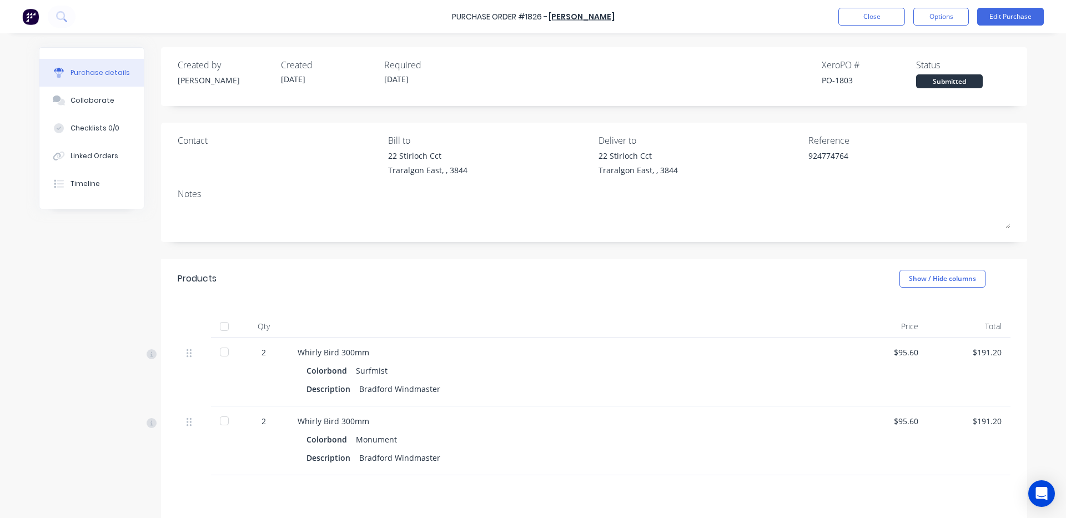
click at [215, 326] on div at bounding box center [224, 326] width 22 height 22
click at [937, 19] on button "Options" at bounding box center [941, 17] width 56 height 18
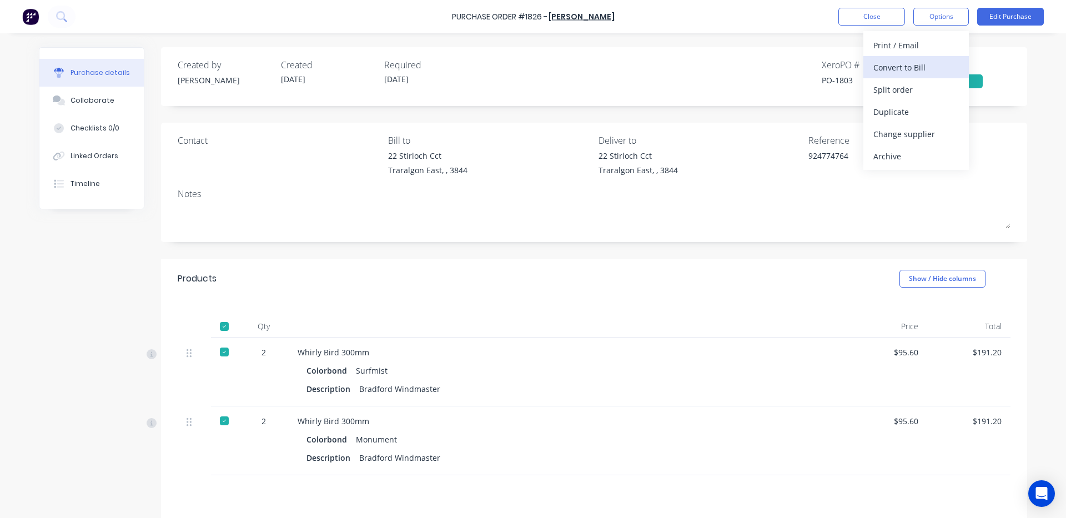
click at [922, 72] on div "Convert to Bill" at bounding box center [915, 67] width 85 height 16
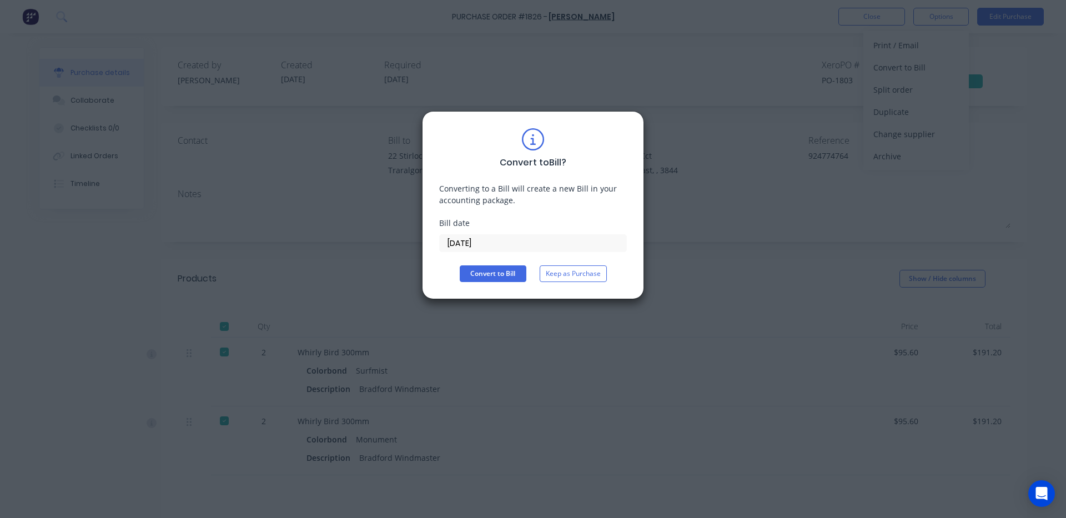
click at [511, 246] on input "[DATE]" at bounding box center [533, 243] width 186 height 17
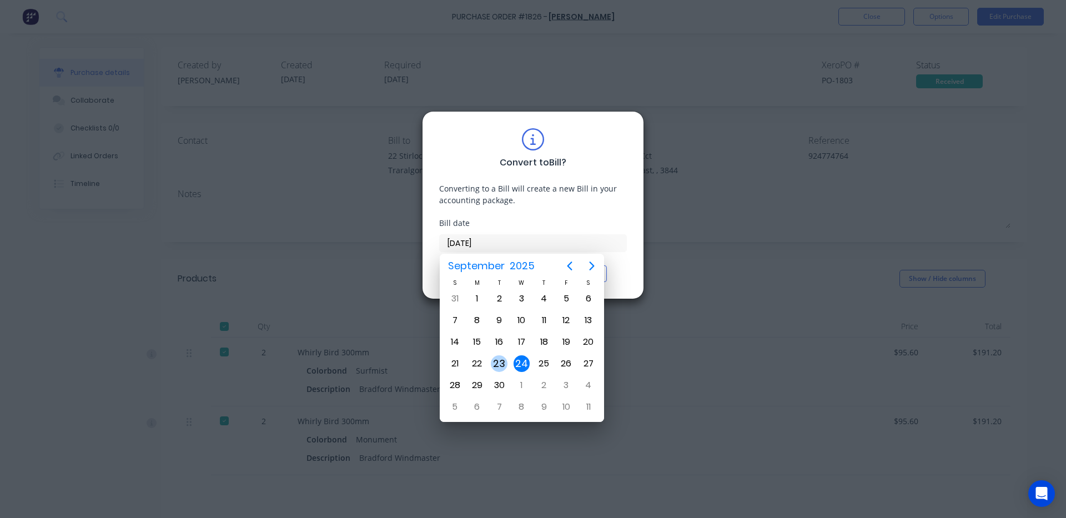
click at [505, 365] on div "23" at bounding box center [499, 363] width 17 height 17
type input "[DATE]"
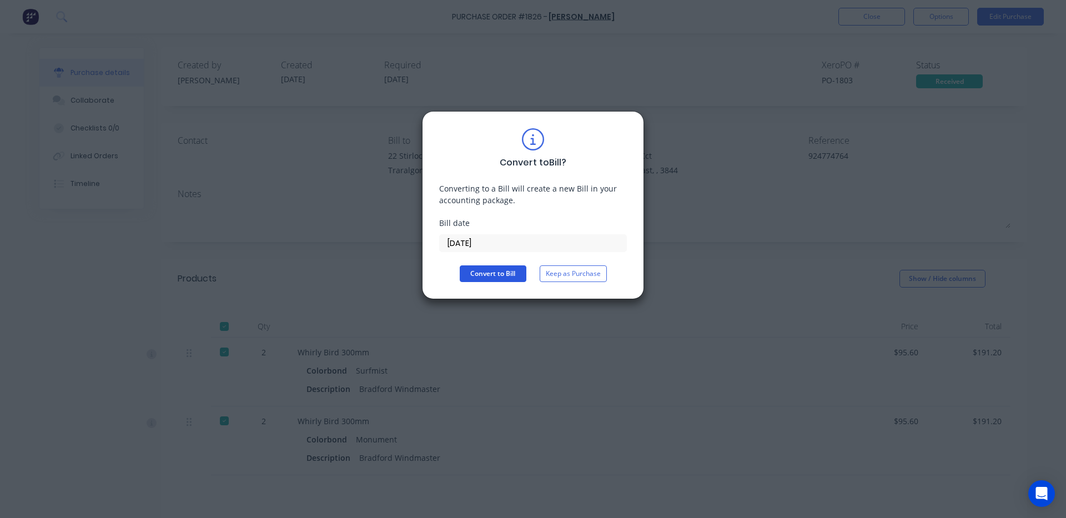
click at [501, 270] on button "Convert to Bill" at bounding box center [493, 273] width 67 height 17
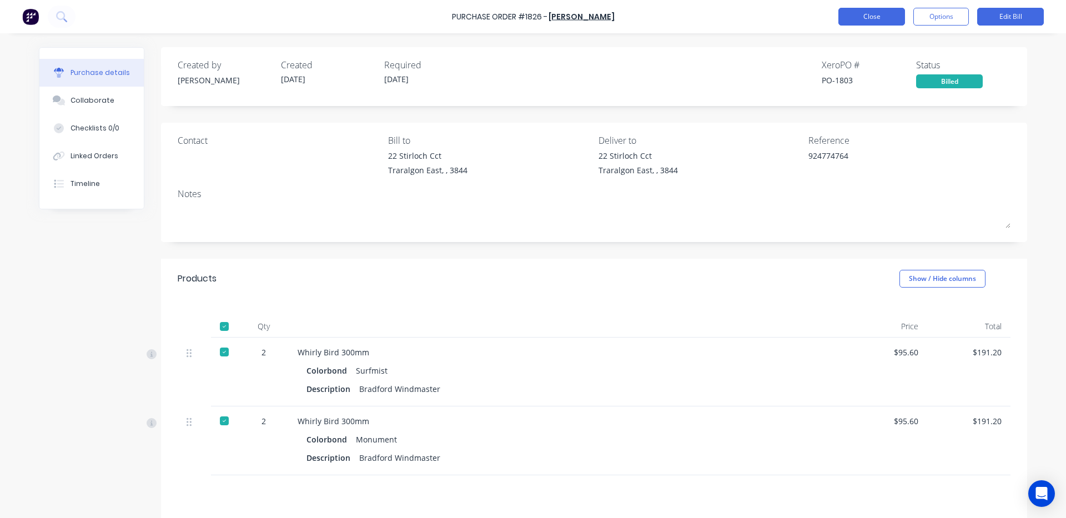
click at [872, 20] on button "Close" at bounding box center [871, 17] width 67 height 18
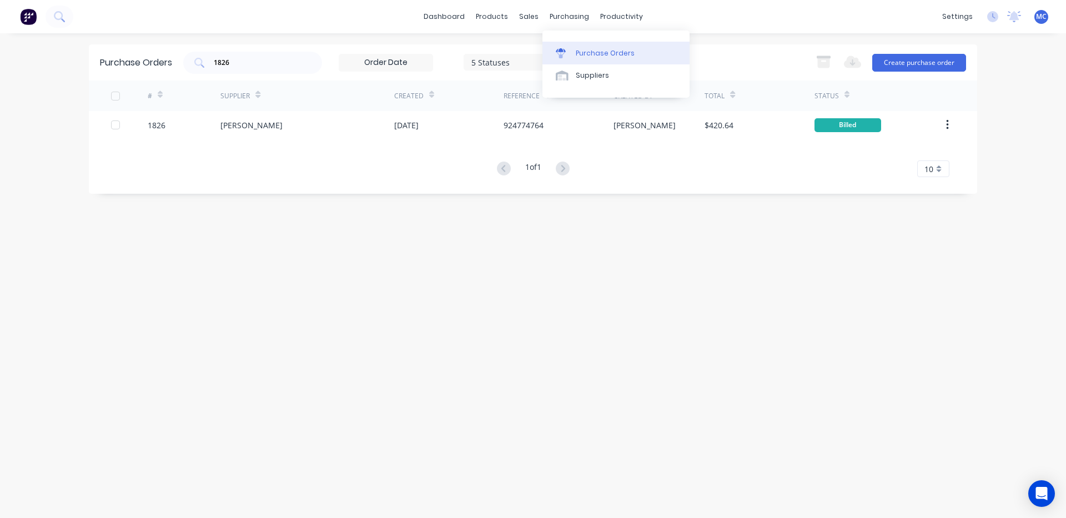
click at [576, 53] on div "Purchase Orders" at bounding box center [605, 53] width 59 height 10
drag, startPoint x: 158, startPoint y: 65, endPoint x: 44, endPoint y: 65, distance: 114.3
click at [44, 65] on div "dashboard products sales purchasing productivity dashboard products Product Cat…" at bounding box center [533, 259] width 1066 height 518
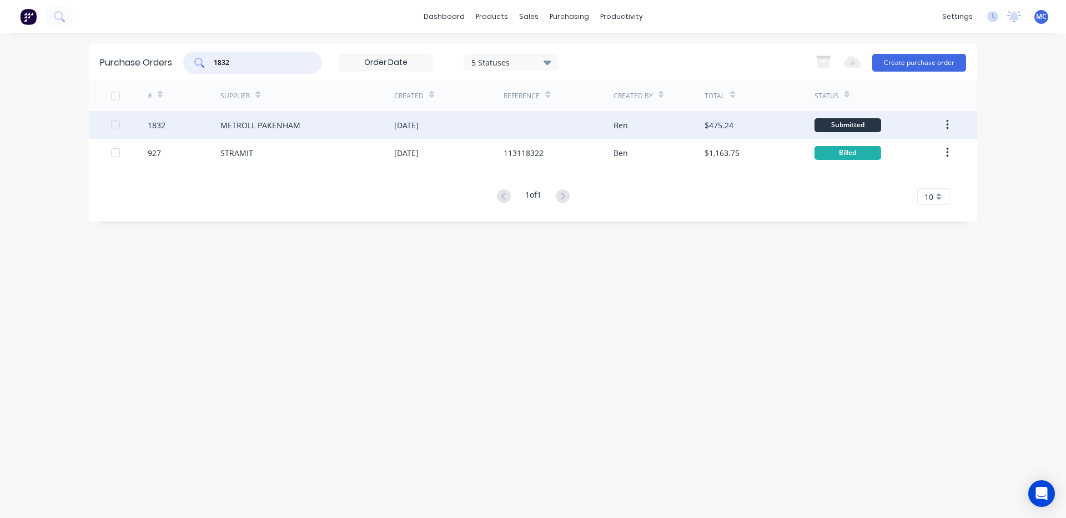
type input "1832"
click at [280, 121] on div "METROLL PAKENHAM" at bounding box center [260, 125] width 80 height 12
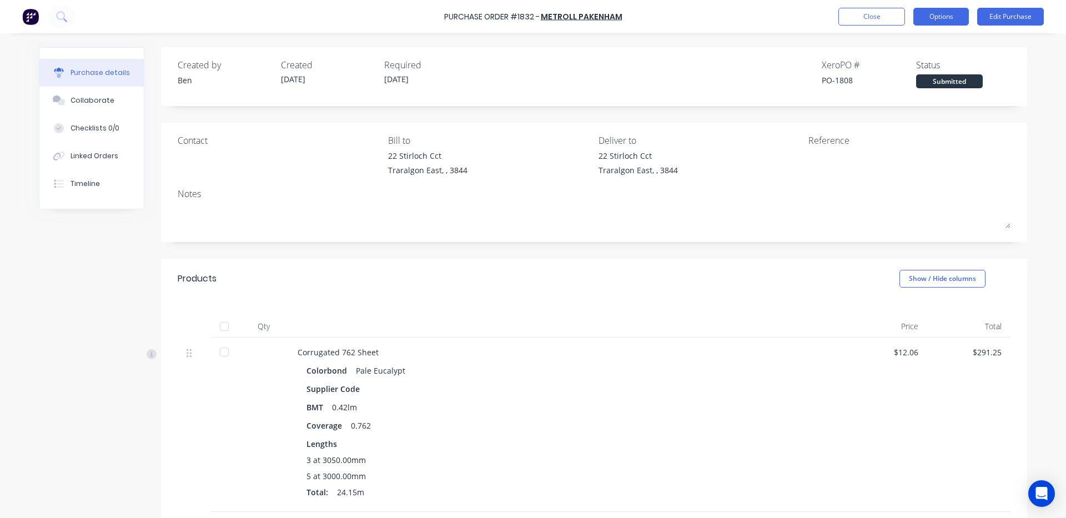
click at [948, 20] on button "Options" at bounding box center [941, 17] width 56 height 18
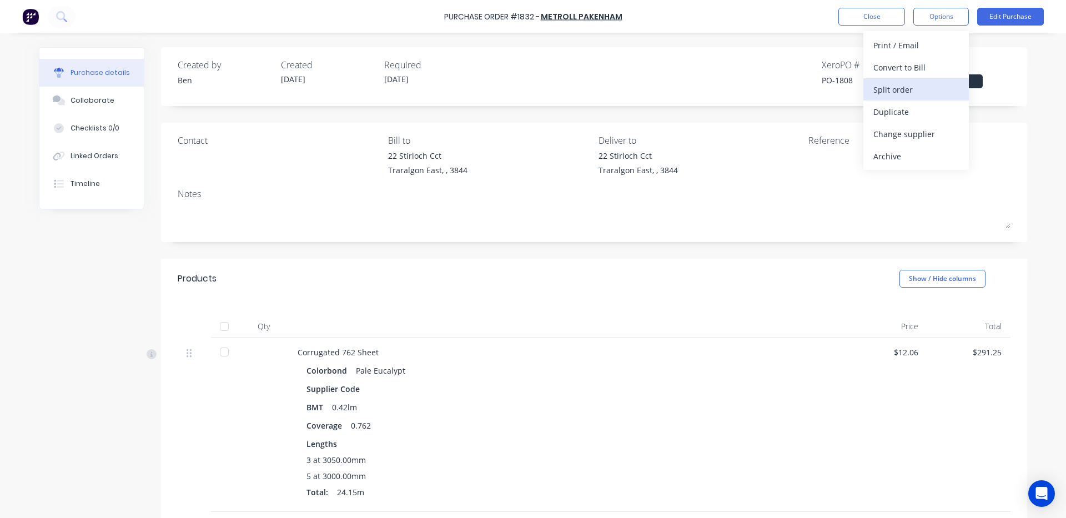
click at [902, 88] on div "Split order" at bounding box center [915, 90] width 85 height 16
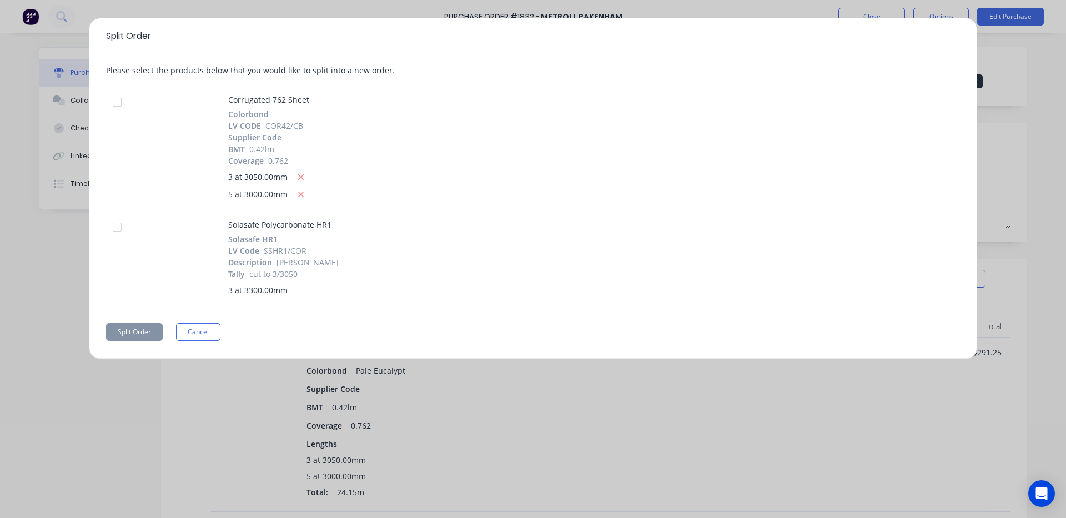
click at [115, 225] on div at bounding box center [117, 227] width 22 height 22
click at [136, 332] on button "Split Order" at bounding box center [134, 332] width 57 height 18
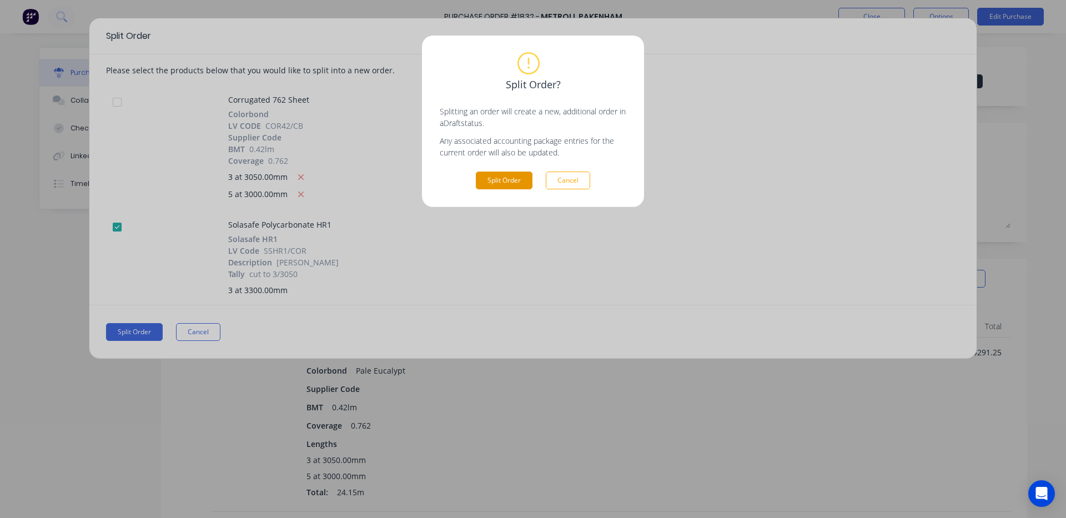
click at [507, 179] on button "Split Order" at bounding box center [504, 180] width 57 height 18
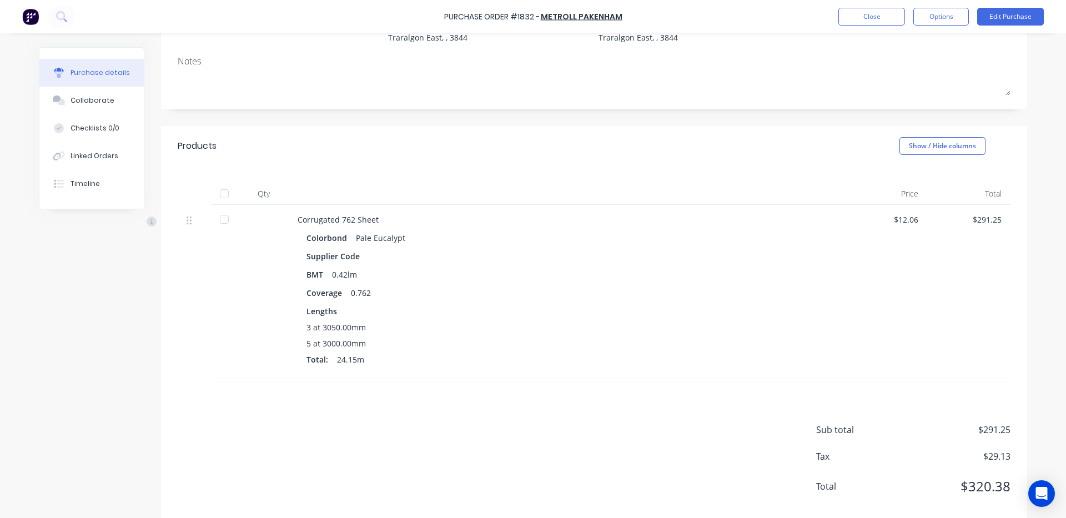
scroll to position [152, 0]
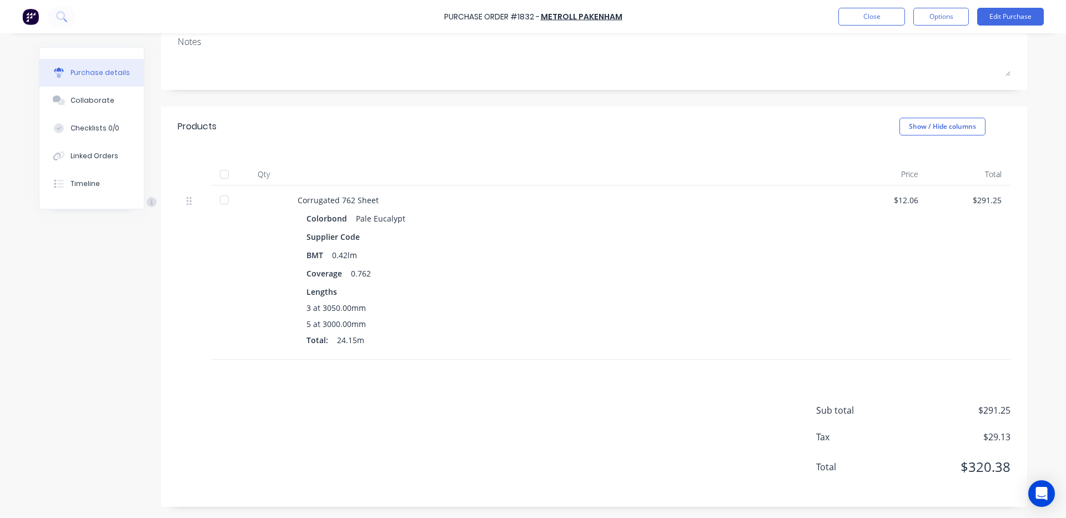
click at [998, 200] on div "$291.25" at bounding box center [968, 272] width 83 height 174
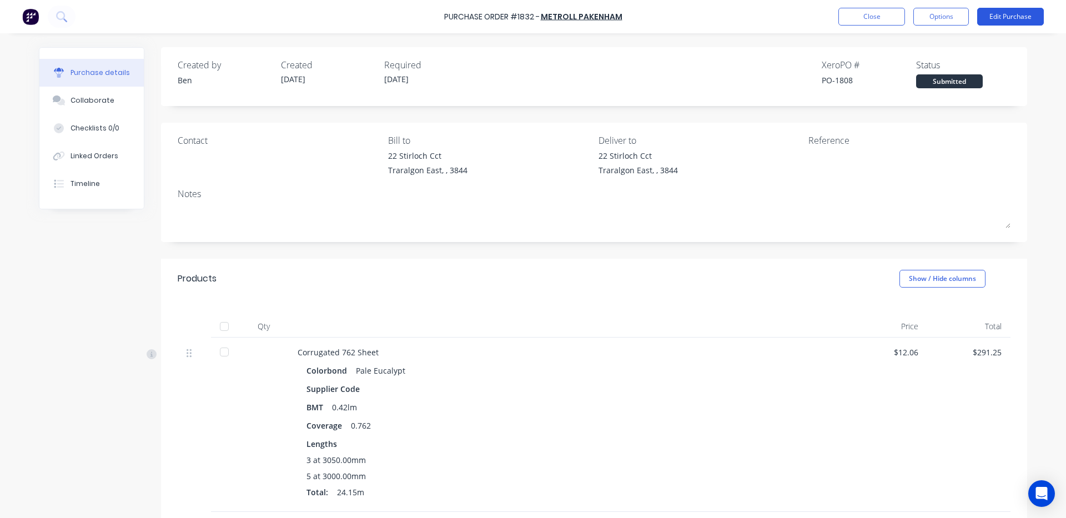
click at [1016, 10] on button "Edit Purchase" at bounding box center [1010, 17] width 67 height 18
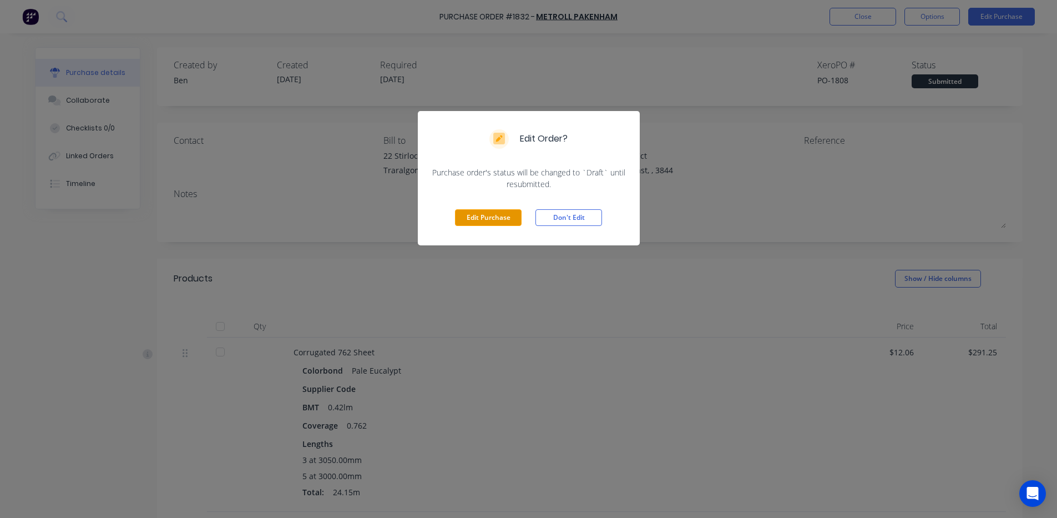
click at [457, 216] on button "Edit Purchase" at bounding box center [488, 217] width 67 height 17
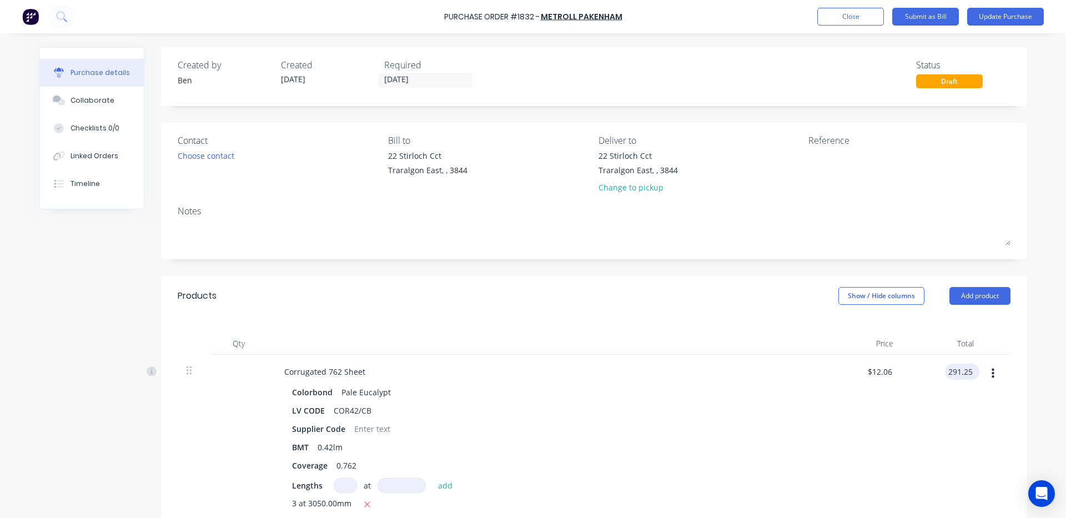
click at [968, 376] on input "291.25" at bounding box center [960, 372] width 30 height 16
type input "291.24"
type input "$12.0596"
type input "$291.24"
click at [873, 413] on div "$12.0596 $12.0596" at bounding box center [861, 457] width 80 height 205
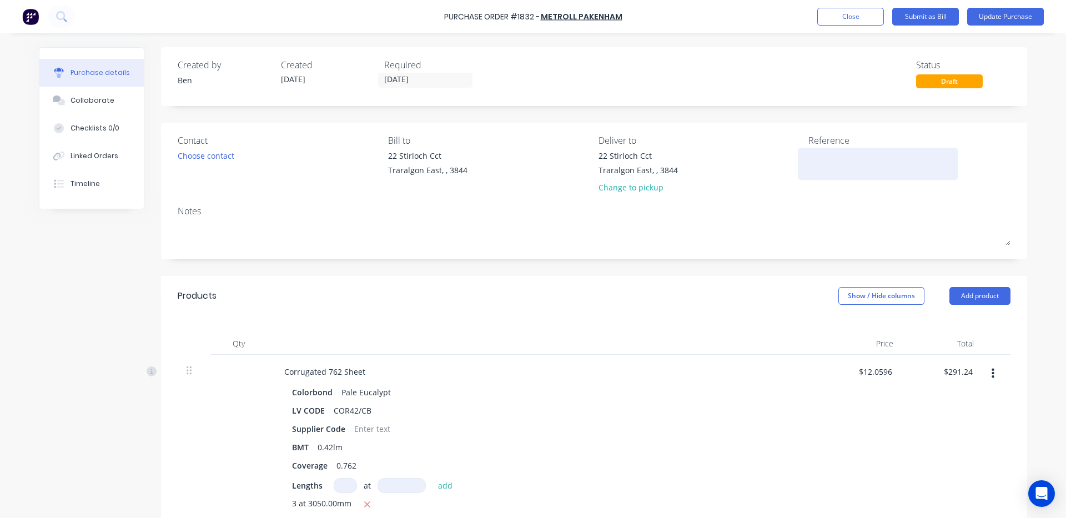
click at [835, 155] on textarea at bounding box center [877, 162] width 139 height 25
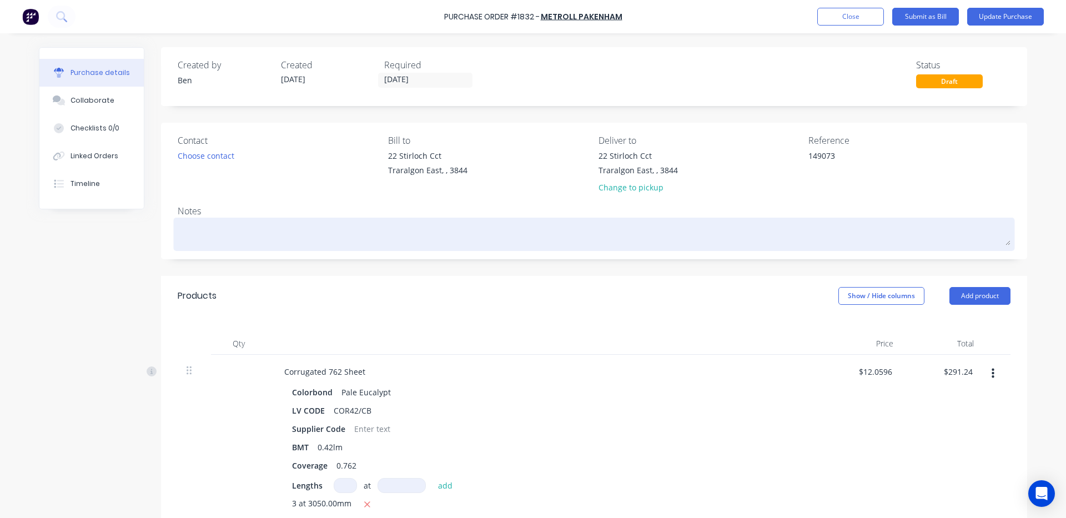
type textarea "149073"
click at [734, 226] on textarea at bounding box center [594, 232] width 833 height 25
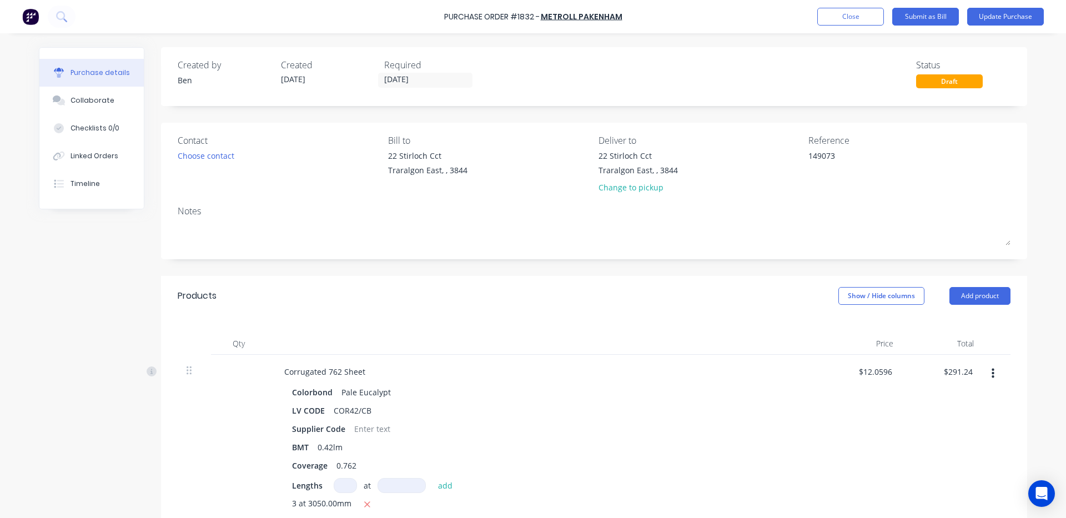
click at [583, 289] on div "Products Show / Hide columns Add product" at bounding box center [594, 296] width 866 height 40
click at [1018, 18] on button "Update Purchase" at bounding box center [1005, 17] width 77 height 18
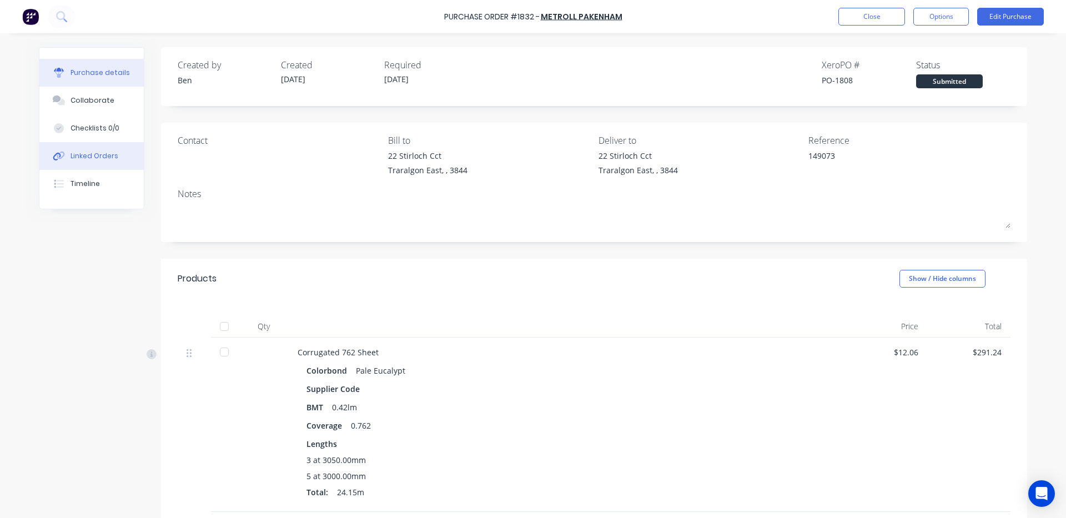
click at [87, 158] on div "Linked Orders" at bounding box center [94, 156] width 48 height 10
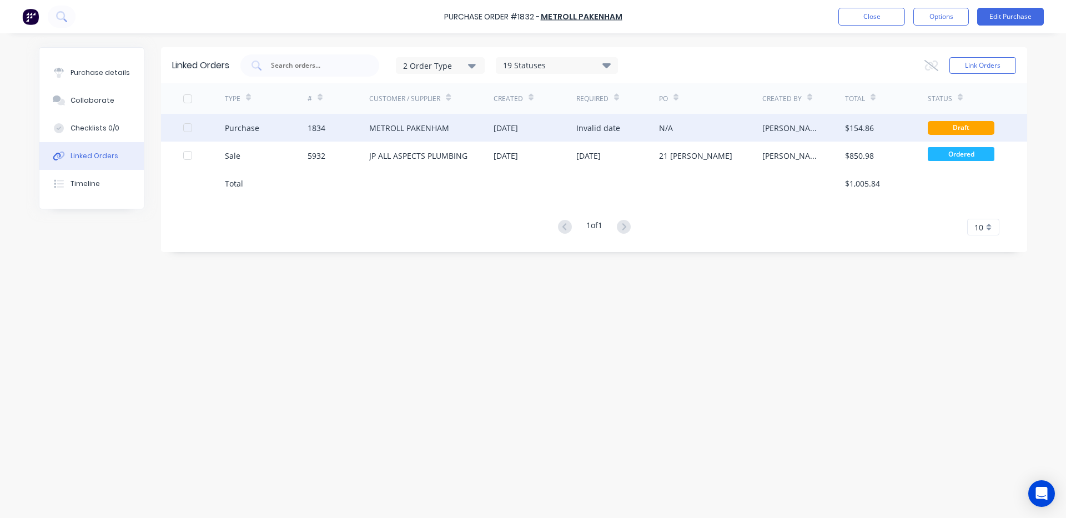
click at [488, 128] on div "METROLL PAKENHAM" at bounding box center [431, 128] width 124 height 28
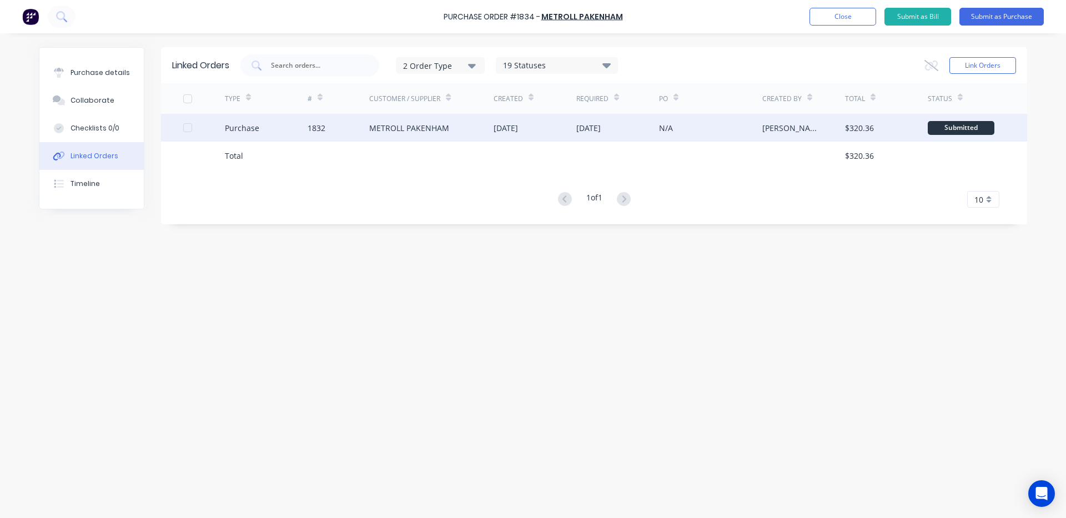
click at [574, 124] on div "[DATE]" at bounding box center [534, 128] width 83 height 28
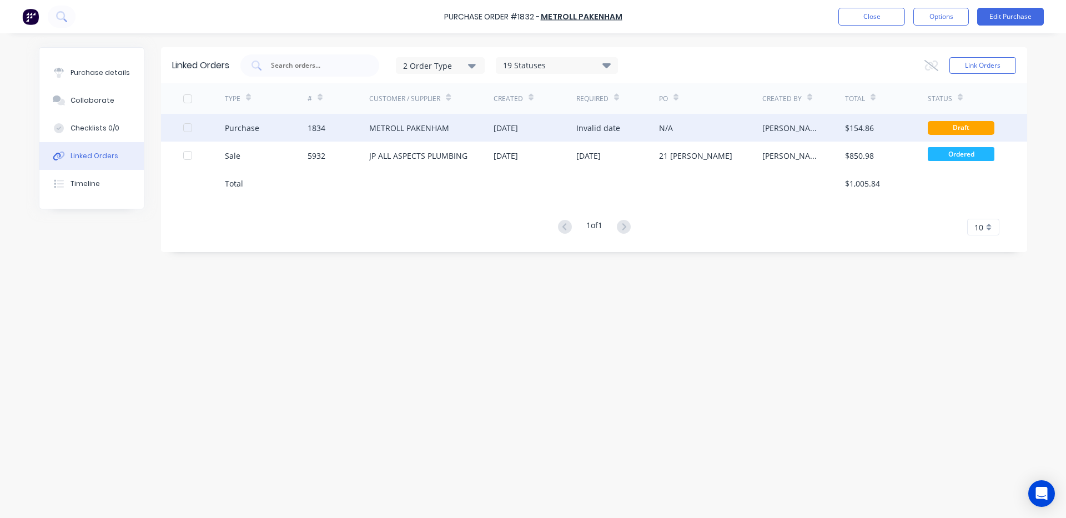
click at [448, 132] on div "METROLL PAKENHAM" at bounding box center [431, 128] width 124 height 28
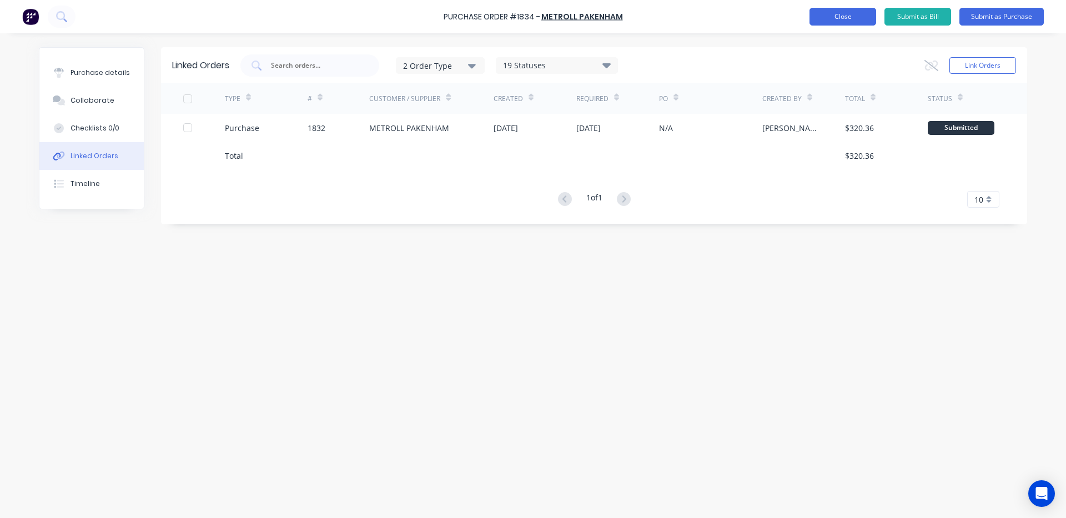
click at [852, 13] on button "Close" at bounding box center [842, 17] width 67 height 18
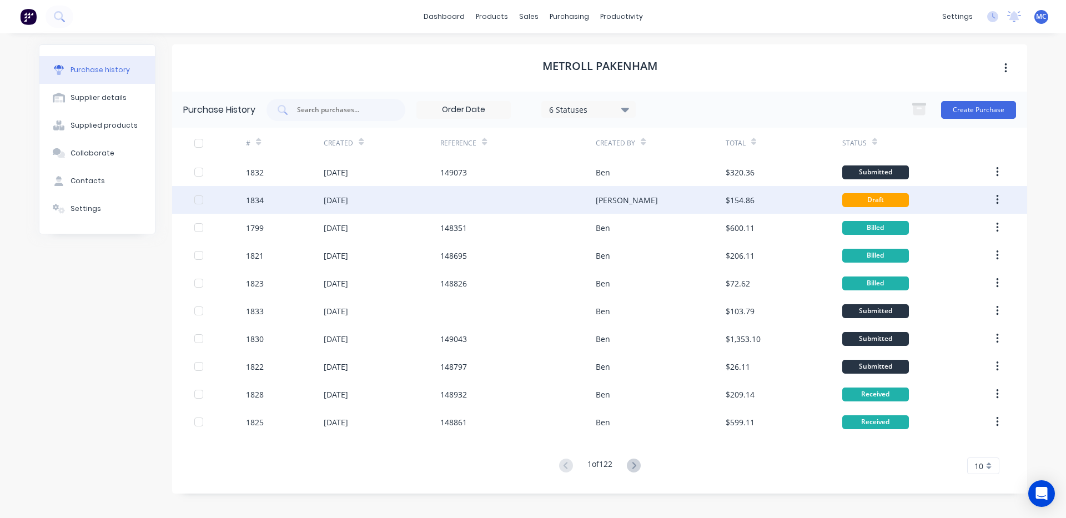
click at [618, 200] on div "[PERSON_NAME]" at bounding box center [627, 200] width 62 height 12
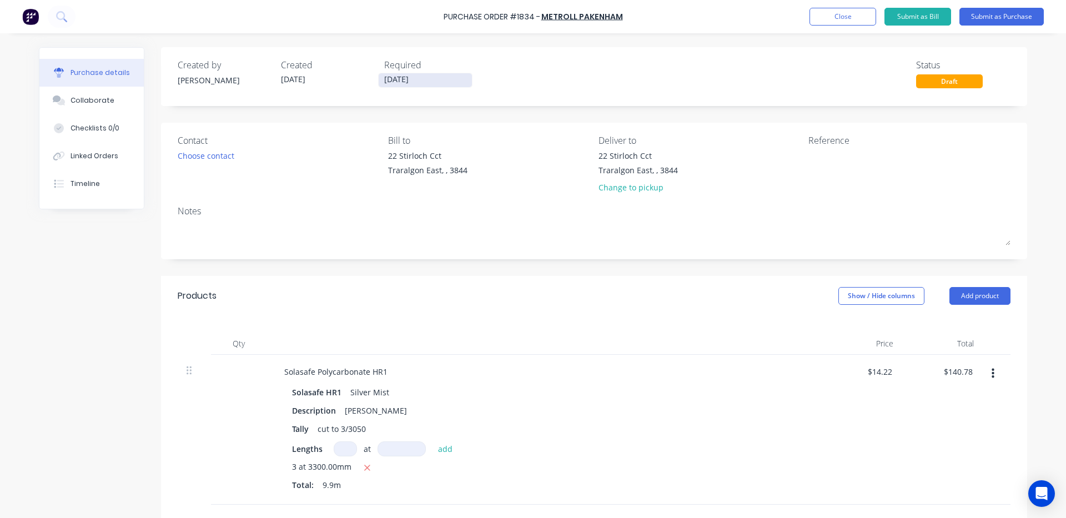
click at [434, 82] on input "[DATE]" at bounding box center [425, 80] width 93 height 14
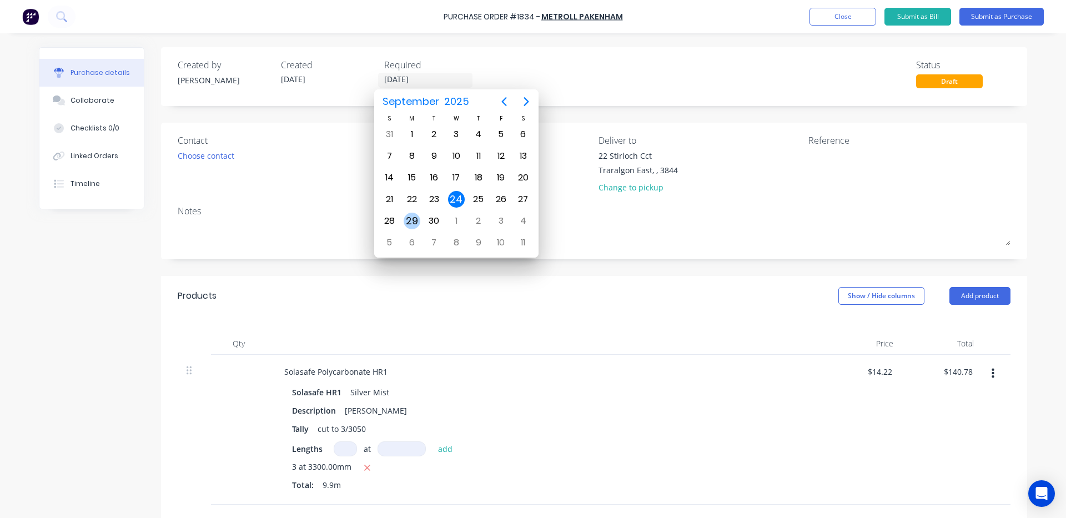
click at [409, 222] on div "29" at bounding box center [411, 221] width 17 height 17
type input "[DATE]"
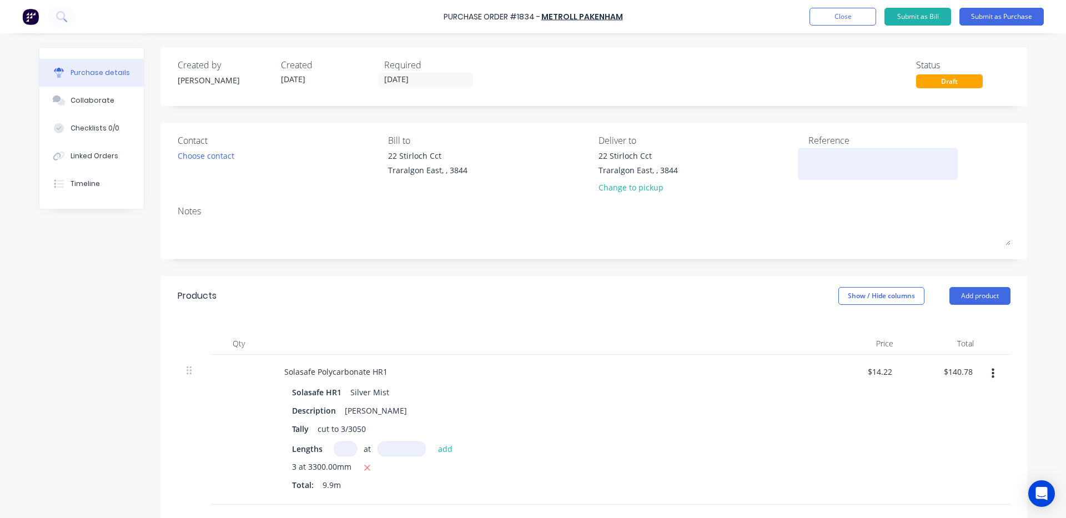
click at [812, 163] on textarea at bounding box center [877, 162] width 139 height 25
type textarea "149073A"
click at [560, 381] on div "Solasafe Polycarbonate HR1 Solasafe HR1 Silver Mist Description [PERSON_NAME] c…" at bounding box center [543, 430] width 555 height 150
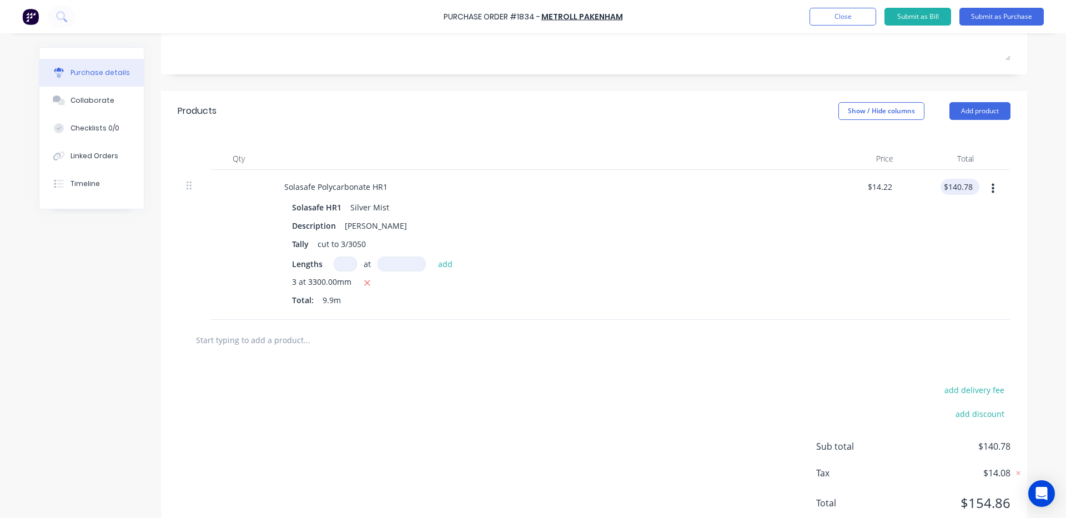
click at [971, 190] on div "$140.78 $140.78" at bounding box center [959, 187] width 39 height 16
click at [968, 185] on input "140.78" at bounding box center [960, 187] width 30 height 16
drag, startPoint x: 968, startPoint y: 185, endPoint x: 919, endPoint y: 201, distance: 52.3
click at [929, 185] on div "140.78 140.78" at bounding box center [942, 245] width 80 height 150
type input "43.15"
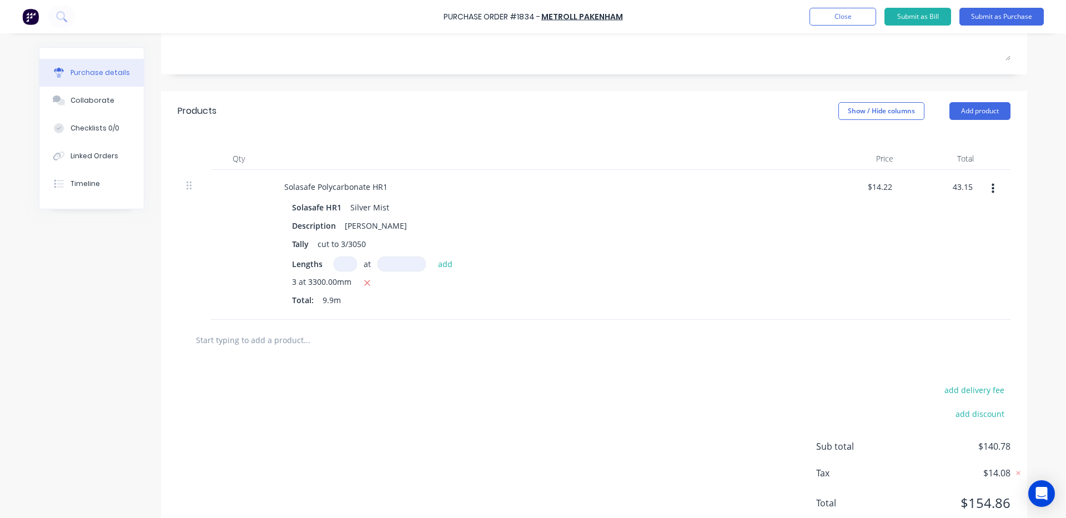
type input "$4.3586"
type input "$43.15"
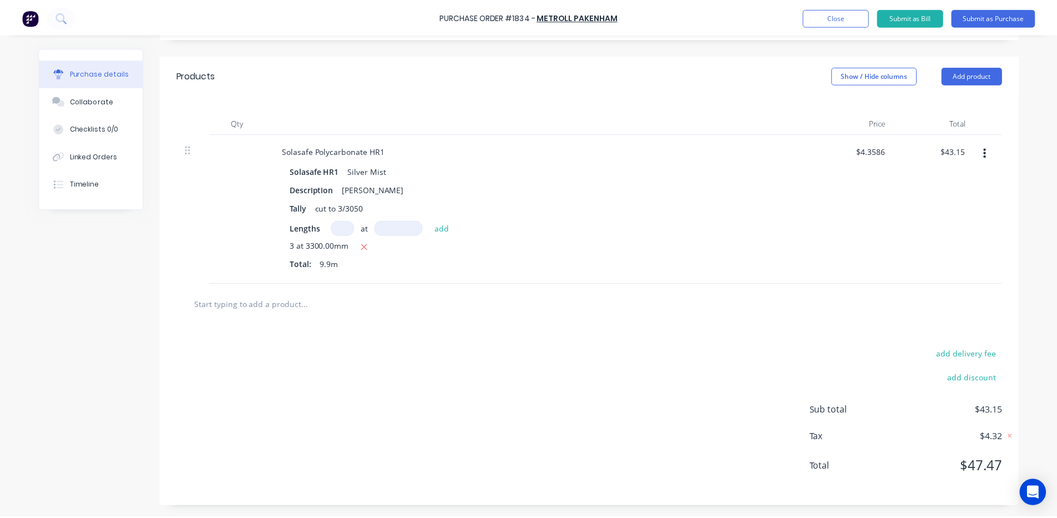
scroll to position [0, 0]
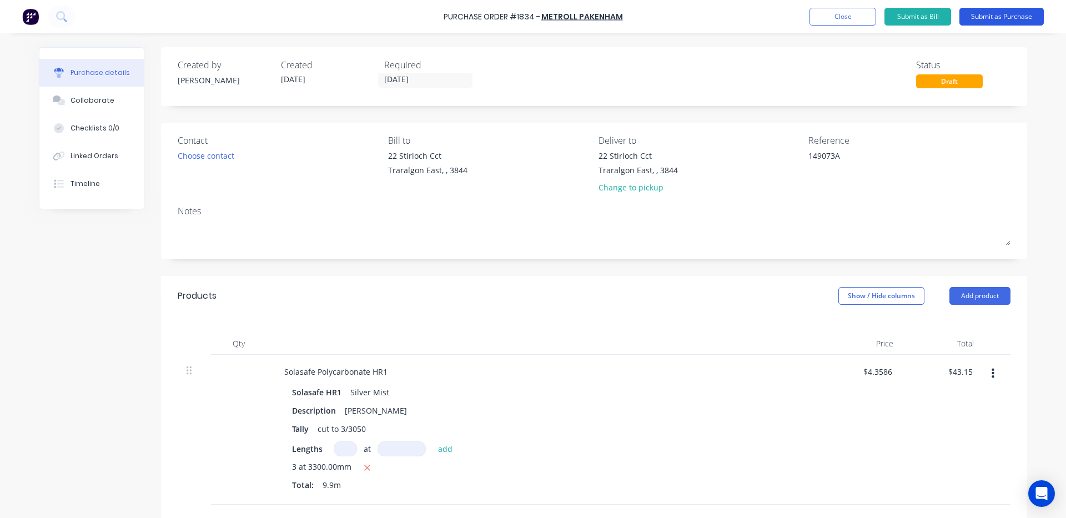
click at [1015, 17] on button "Submit as Purchase" at bounding box center [1001, 17] width 84 height 18
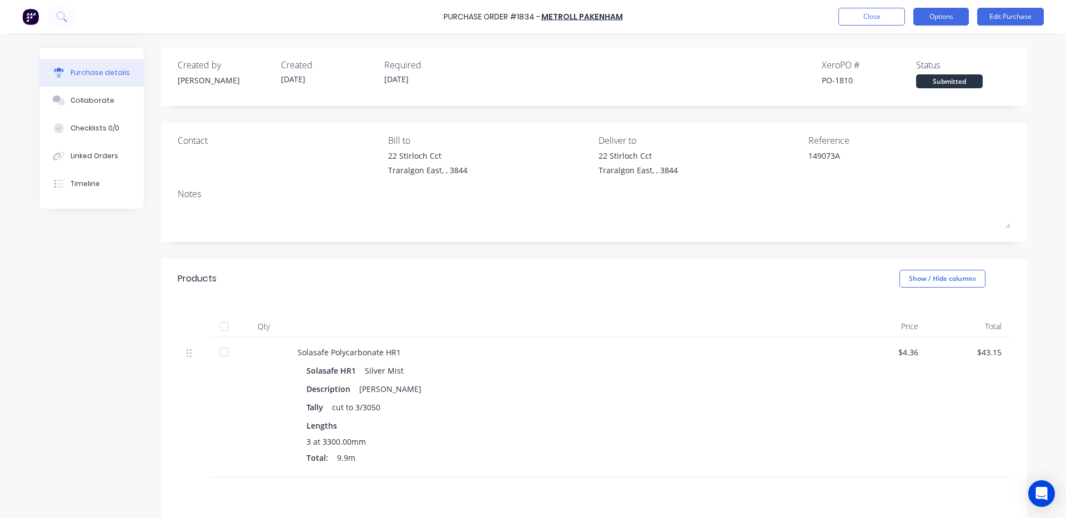
click at [926, 21] on button "Options" at bounding box center [941, 17] width 56 height 18
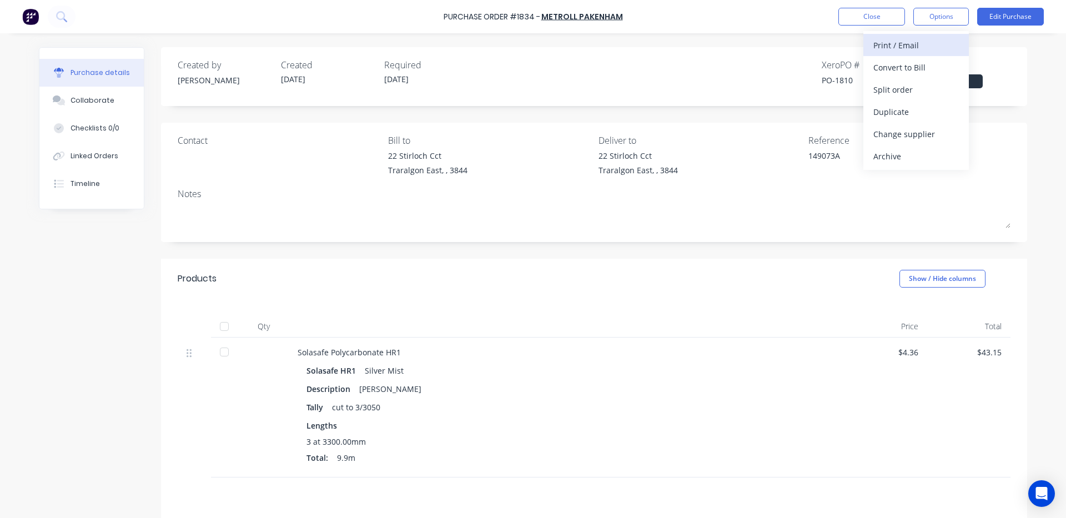
click at [886, 49] on div "Print / Email" at bounding box center [915, 45] width 85 height 16
click at [902, 64] on div "With pricing" at bounding box center [915, 67] width 85 height 16
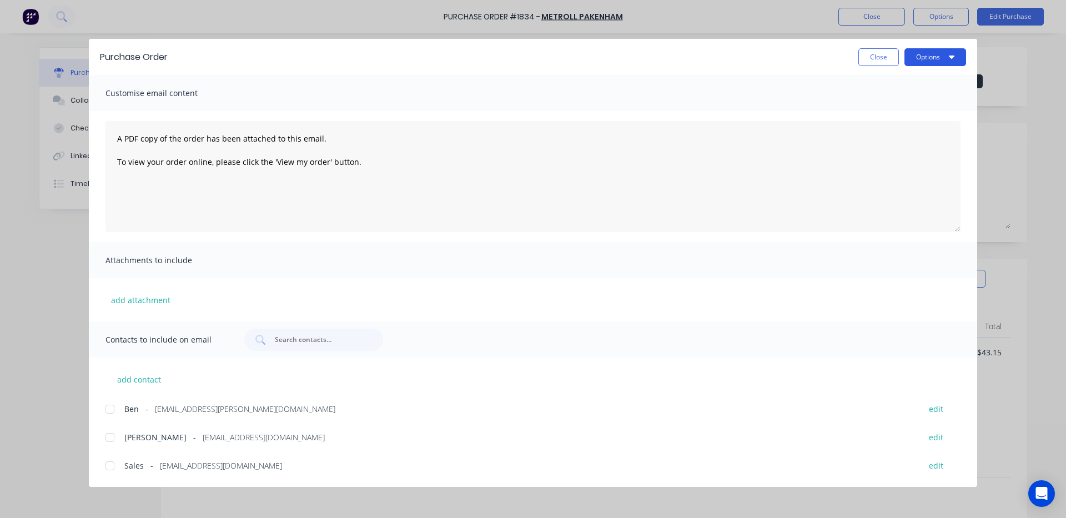
click at [934, 54] on button "Options" at bounding box center [935, 57] width 62 height 18
click at [910, 102] on div "Print" at bounding box center [912, 107] width 85 height 16
click at [876, 59] on button "Close" at bounding box center [878, 57] width 41 height 18
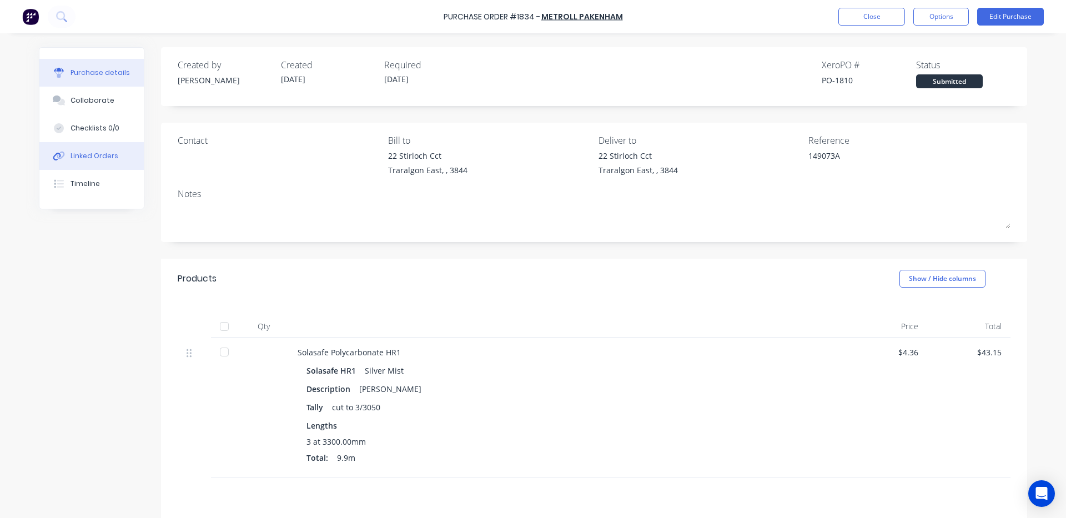
click at [112, 160] on button "Linked Orders" at bounding box center [91, 156] width 104 height 28
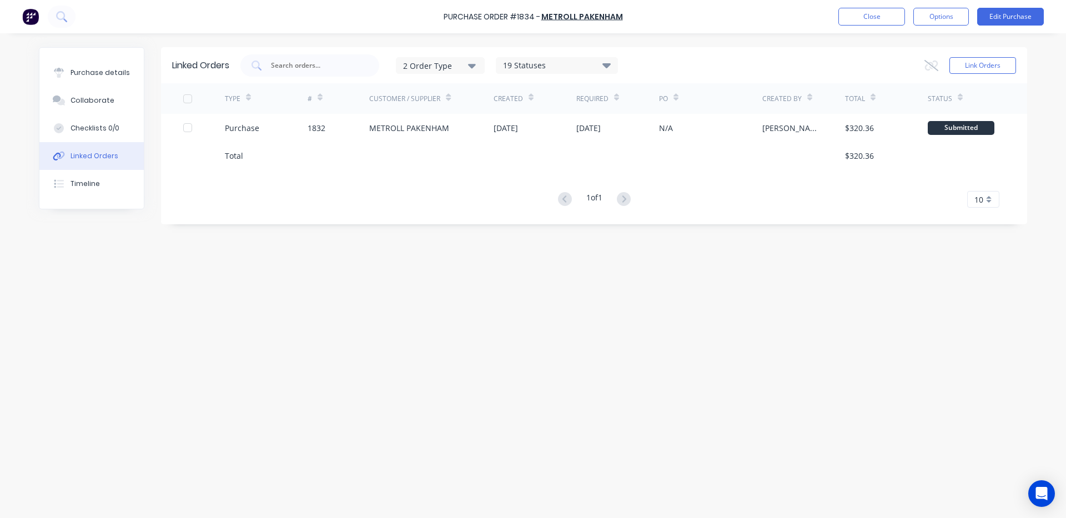
click at [601, 129] on div "[DATE]" at bounding box center [588, 128] width 24 height 12
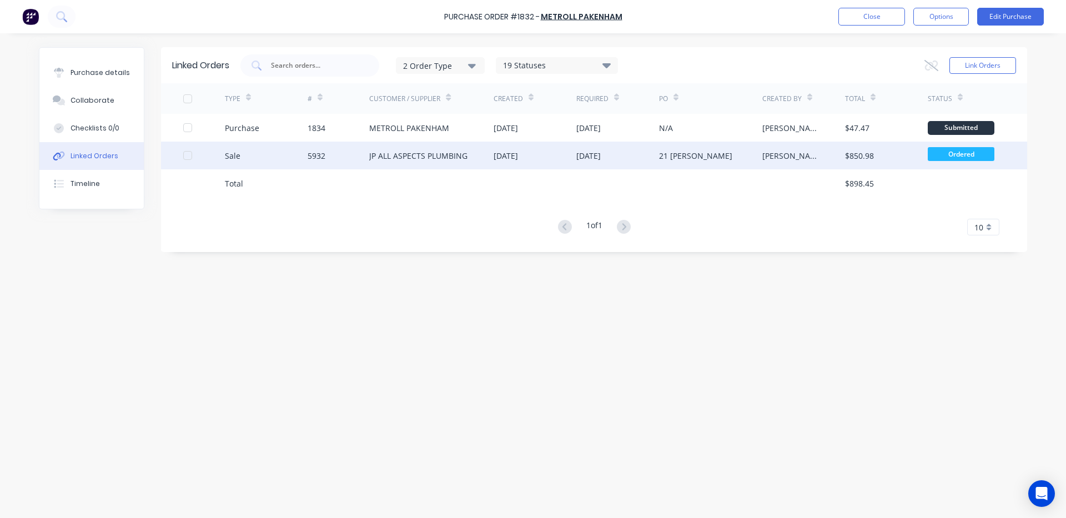
click at [670, 163] on div "21 [PERSON_NAME]" at bounding box center [710, 156] width 103 height 28
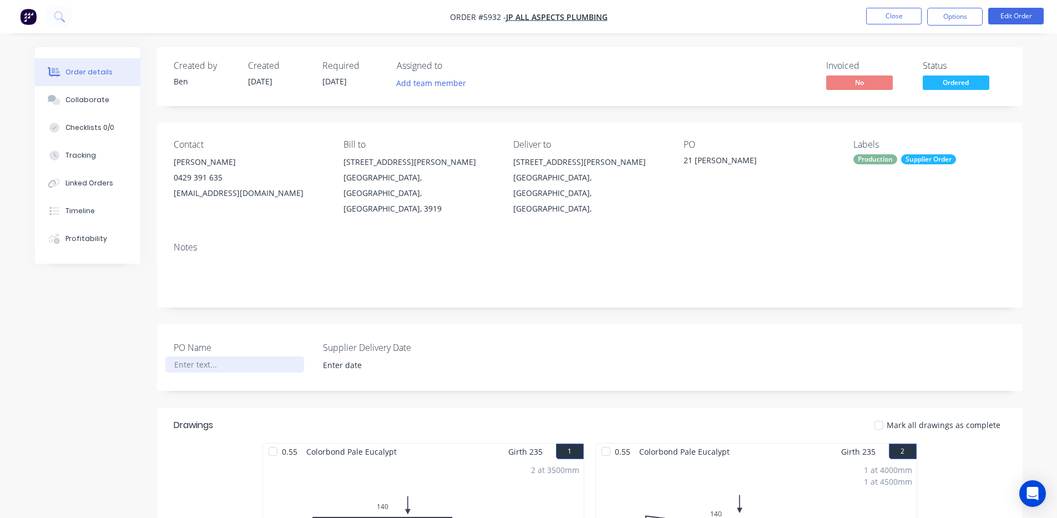
click at [221, 356] on div at bounding box center [234, 364] width 139 height 16
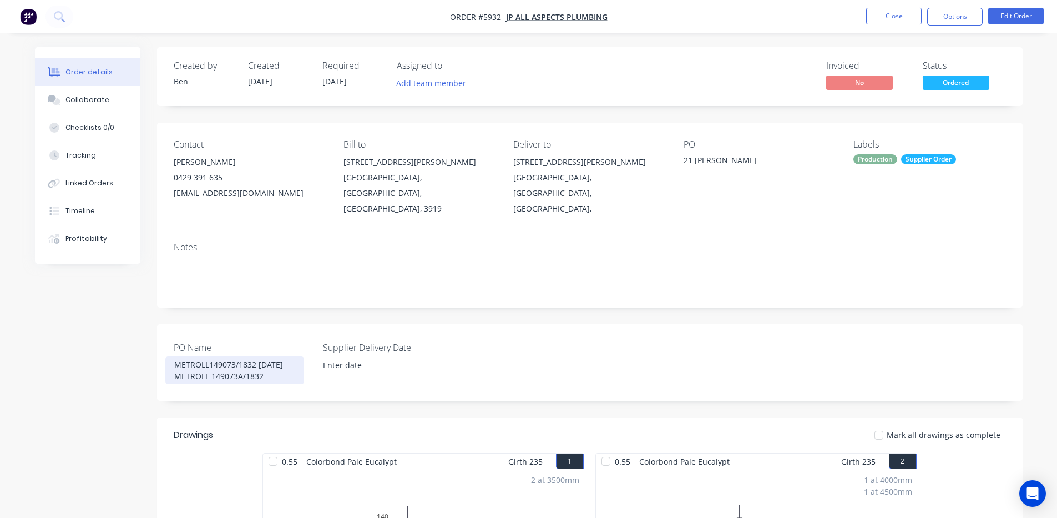
click at [267, 361] on div "METROLL149073/1832 [DATE] METROLL 149073A/1832" at bounding box center [234, 370] width 139 height 28
click at [366, 357] on input at bounding box center [384, 365] width 138 height 17
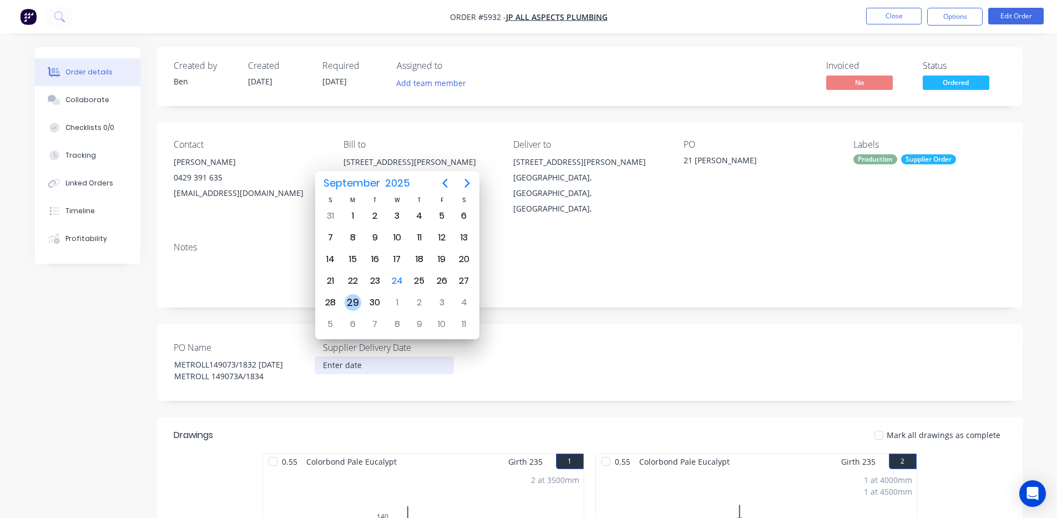
click at [357, 304] on div "29" at bounding box center [353, 302] width 17 height 17
type input "[DATE]"
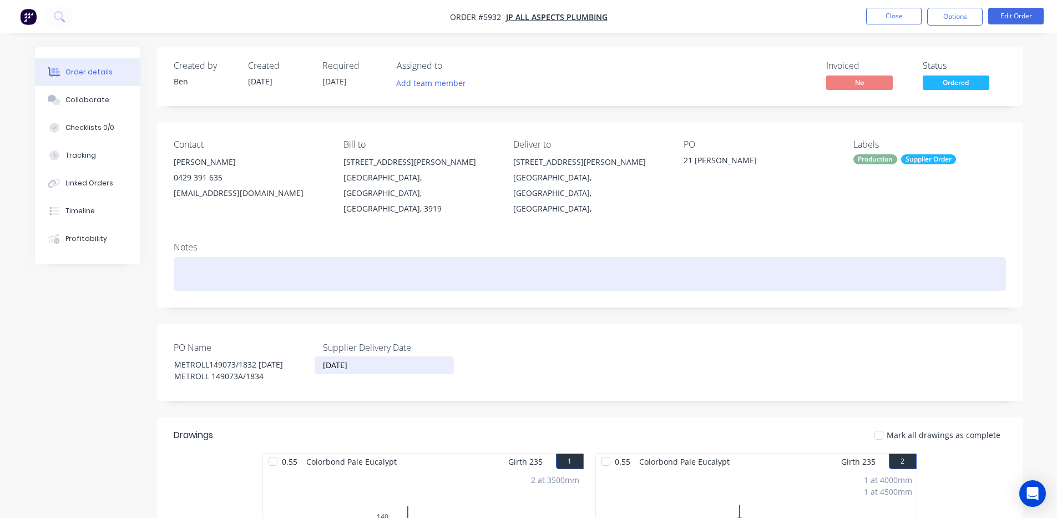
click at [674, 257] on div at bounding box center [590, 274] width 833 height 34
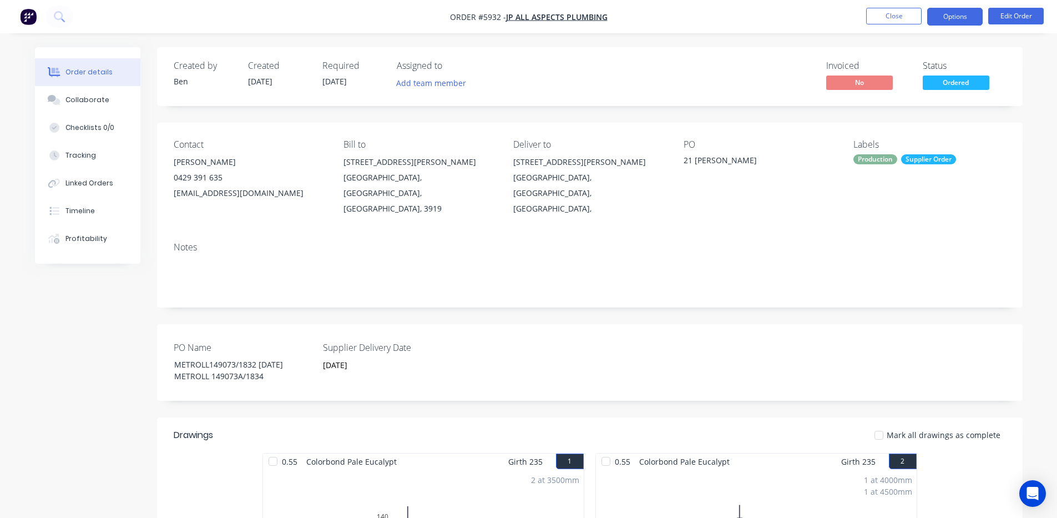
click at [955, 18] on button "Options" at bounding box center [955, 17] width 56 height 18
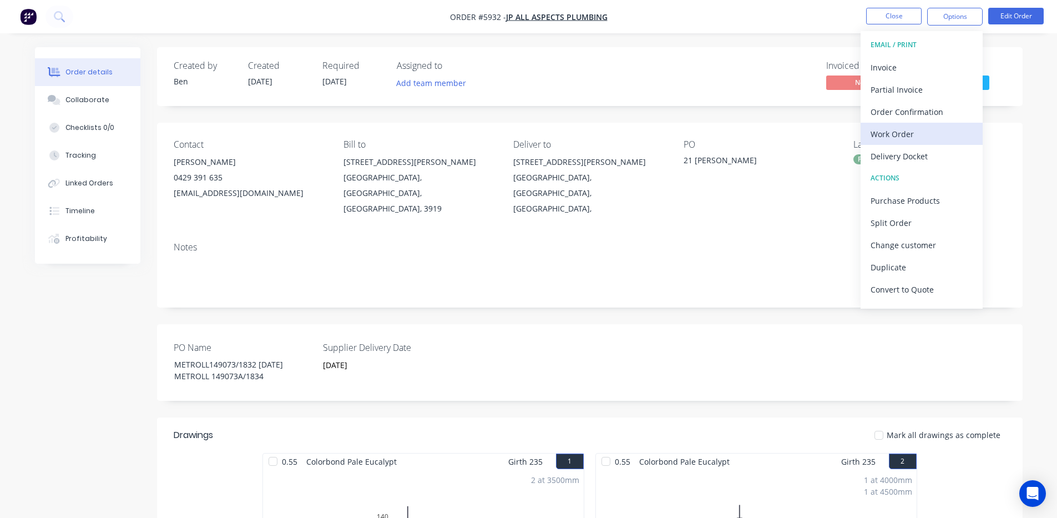
click at [916, 128] on div "Work Order" at bounding box center [922, 134] width 102 height 16
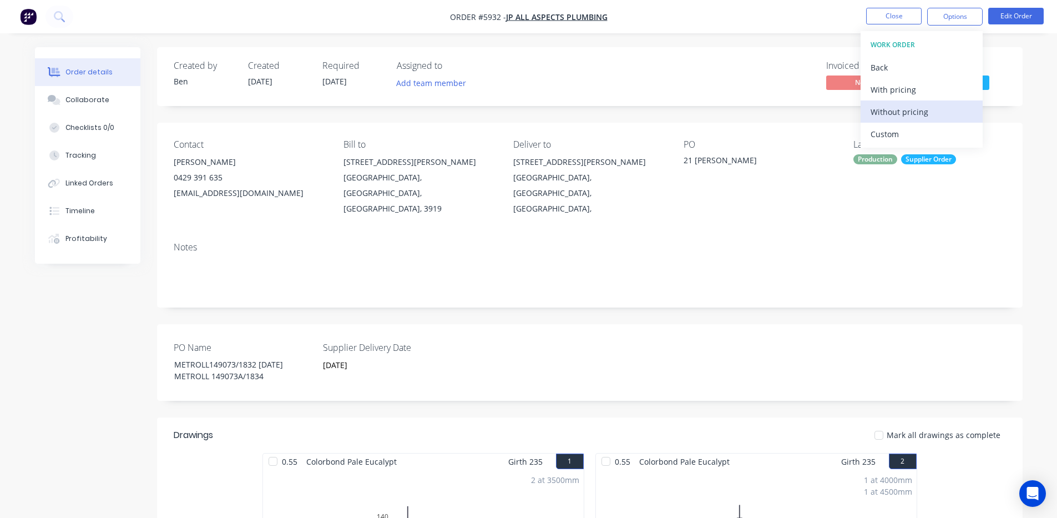
click at [918, 113] on div "Without pricing" at bounding box center [922, 112] width 102 height 16
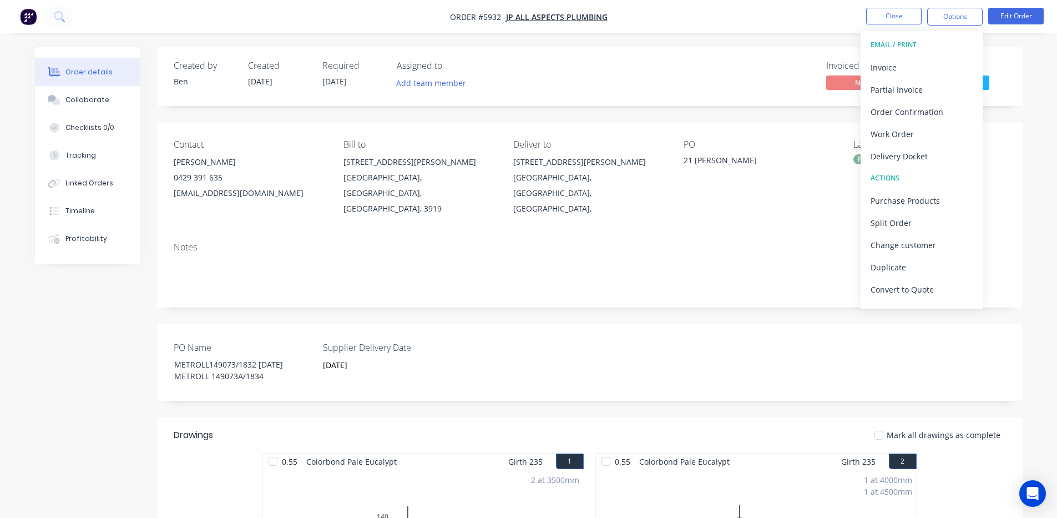
click at [690, 75] on div "Invoiced No Status Ordered" at bounding box center [757, 76] width 498 height 32
